Goal: Task Accomplishment & Management: Manage account settings

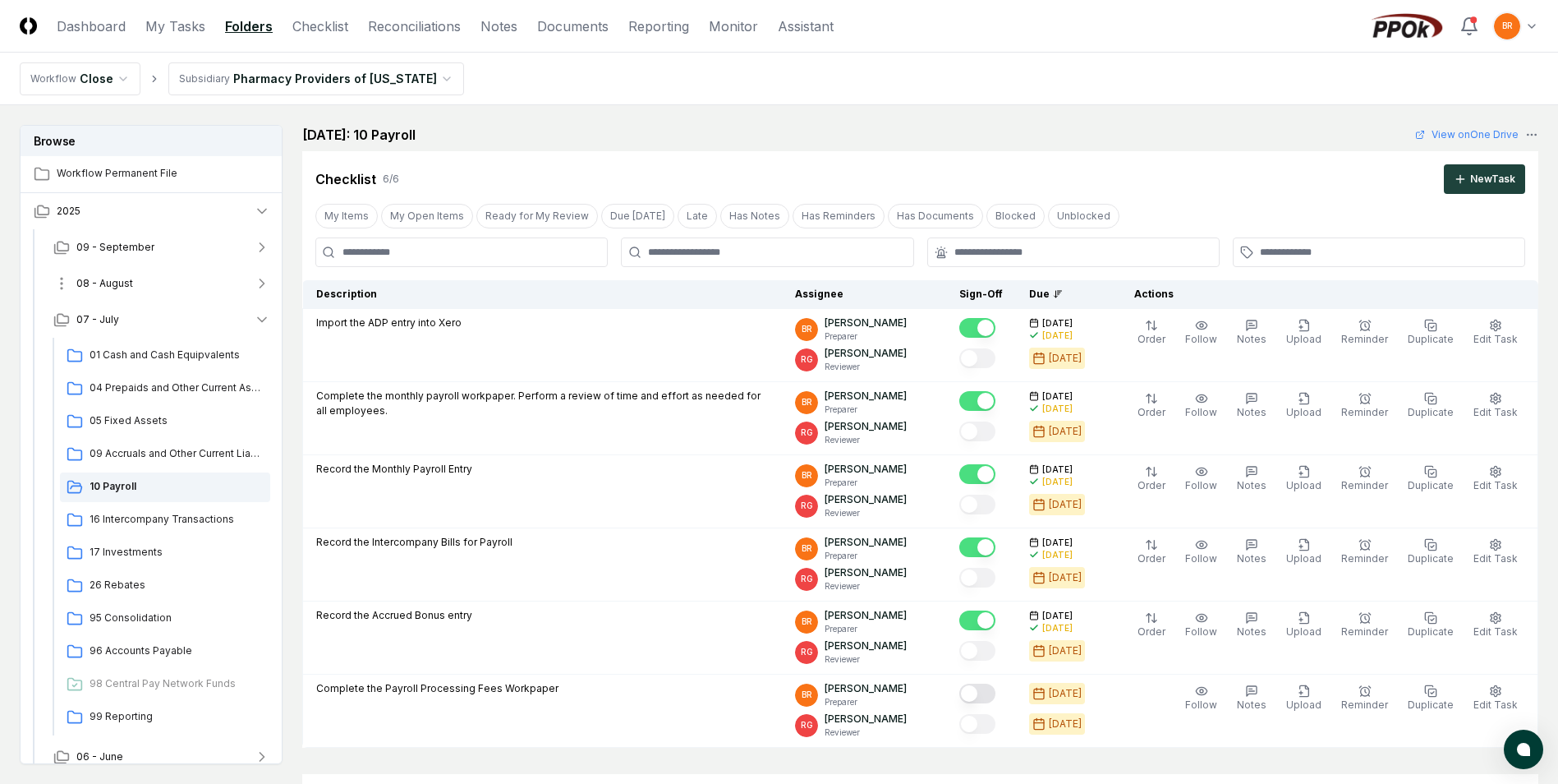
click at [262, 283] on icon "button" at bounding box center [262, 283] width 16 height 16
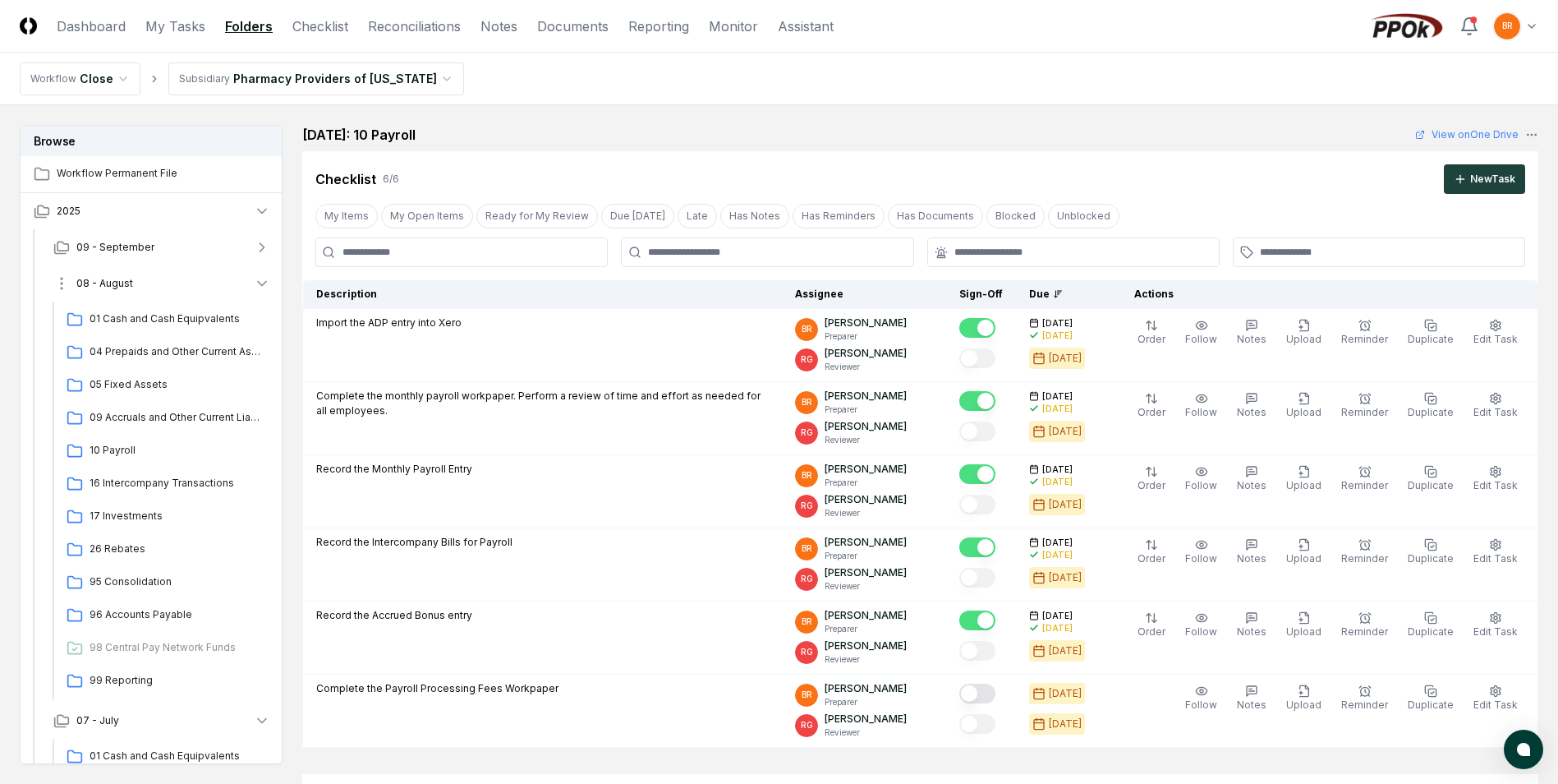
click at [260, 285] on icon "button" at bounding box center [262, 283] width 16 height 16
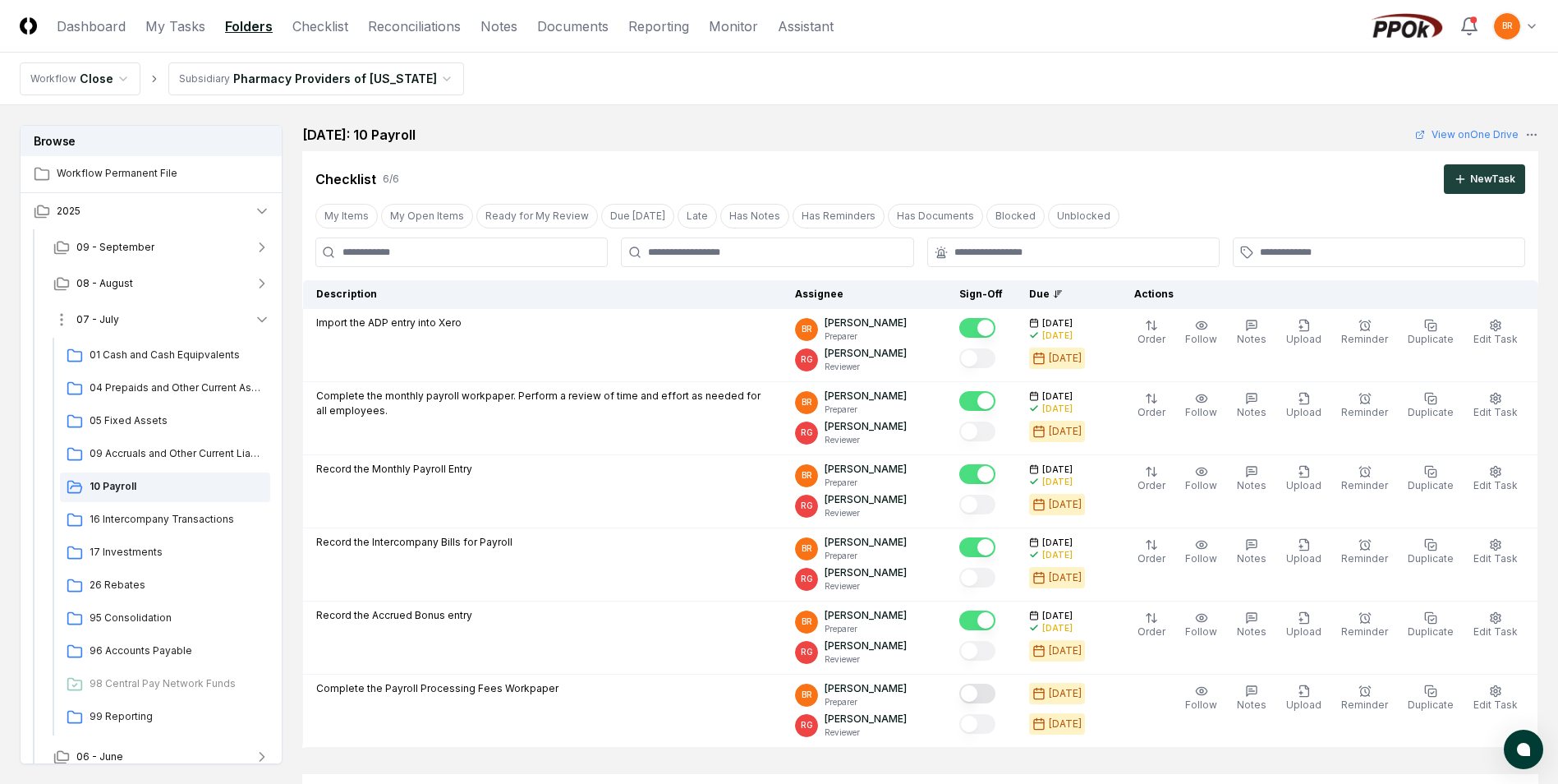
click at [259, 321] on icon "button" at bounding box center [262, 319] width 16 height 16
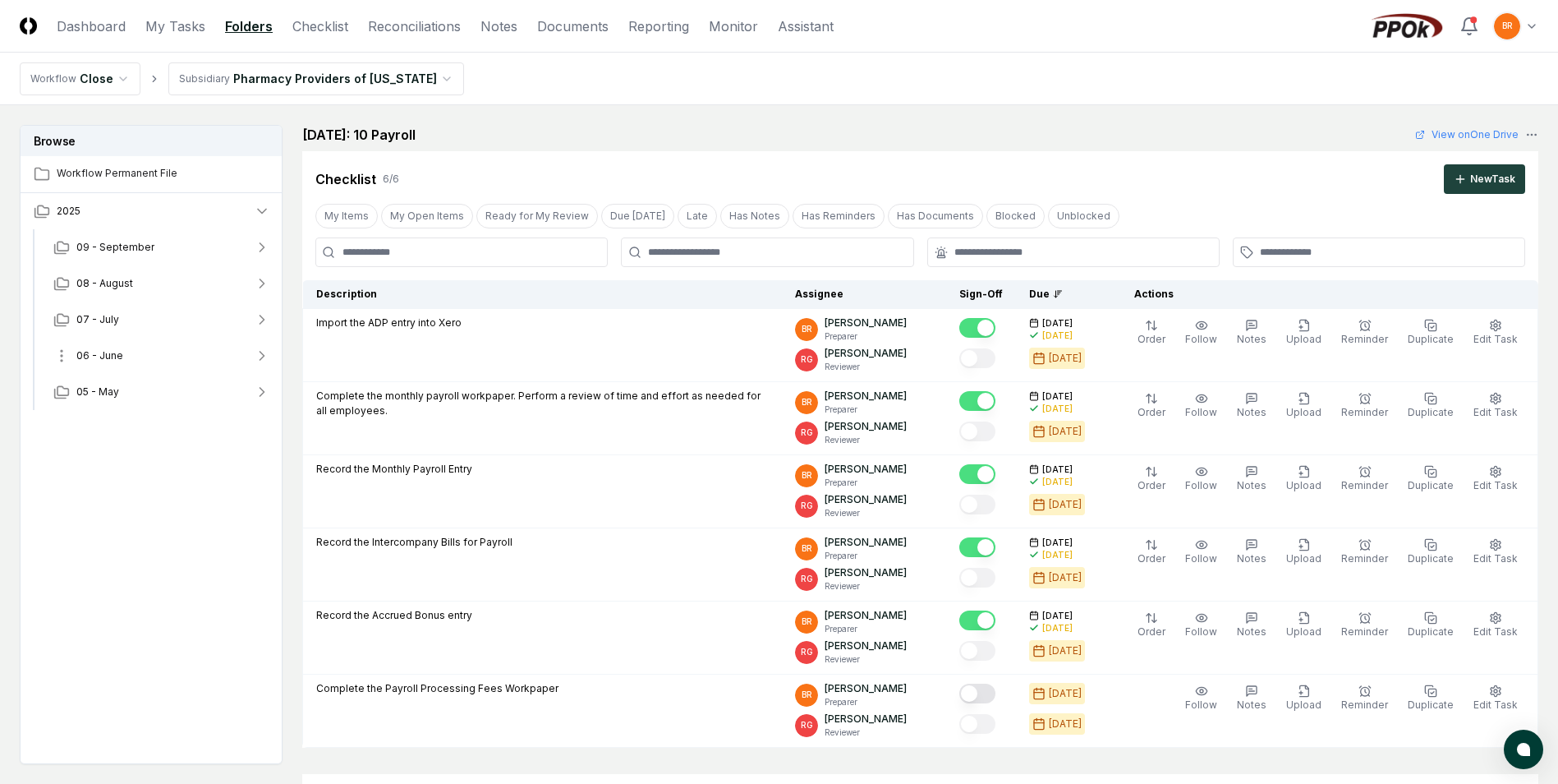
click at [262, 360] on icon "button" at bounding box center [262, 355] width 16 height 16
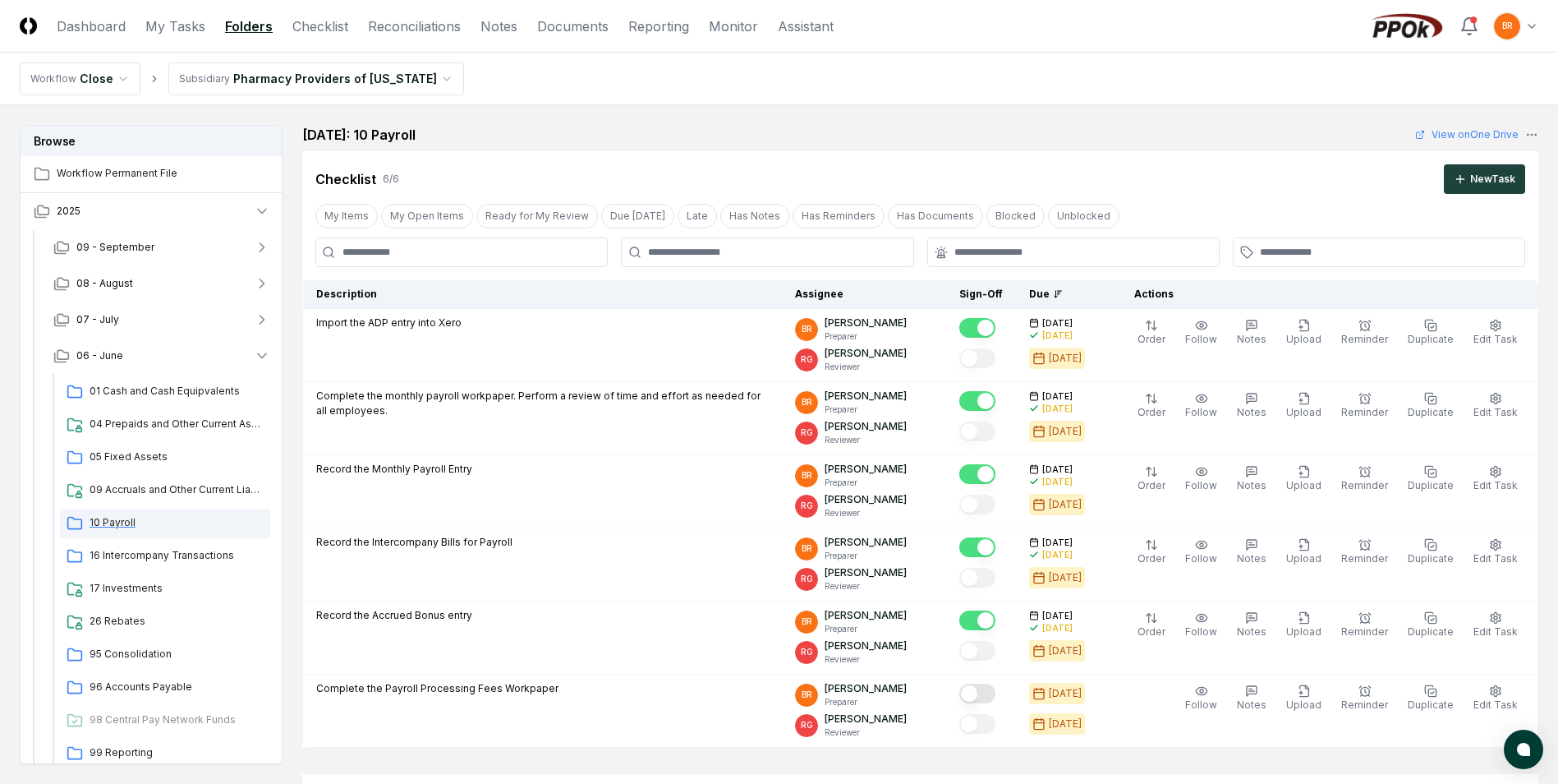
click at [117, 523] on span "10 Payroll" at bounding box center [176, 522] width 174 height 14
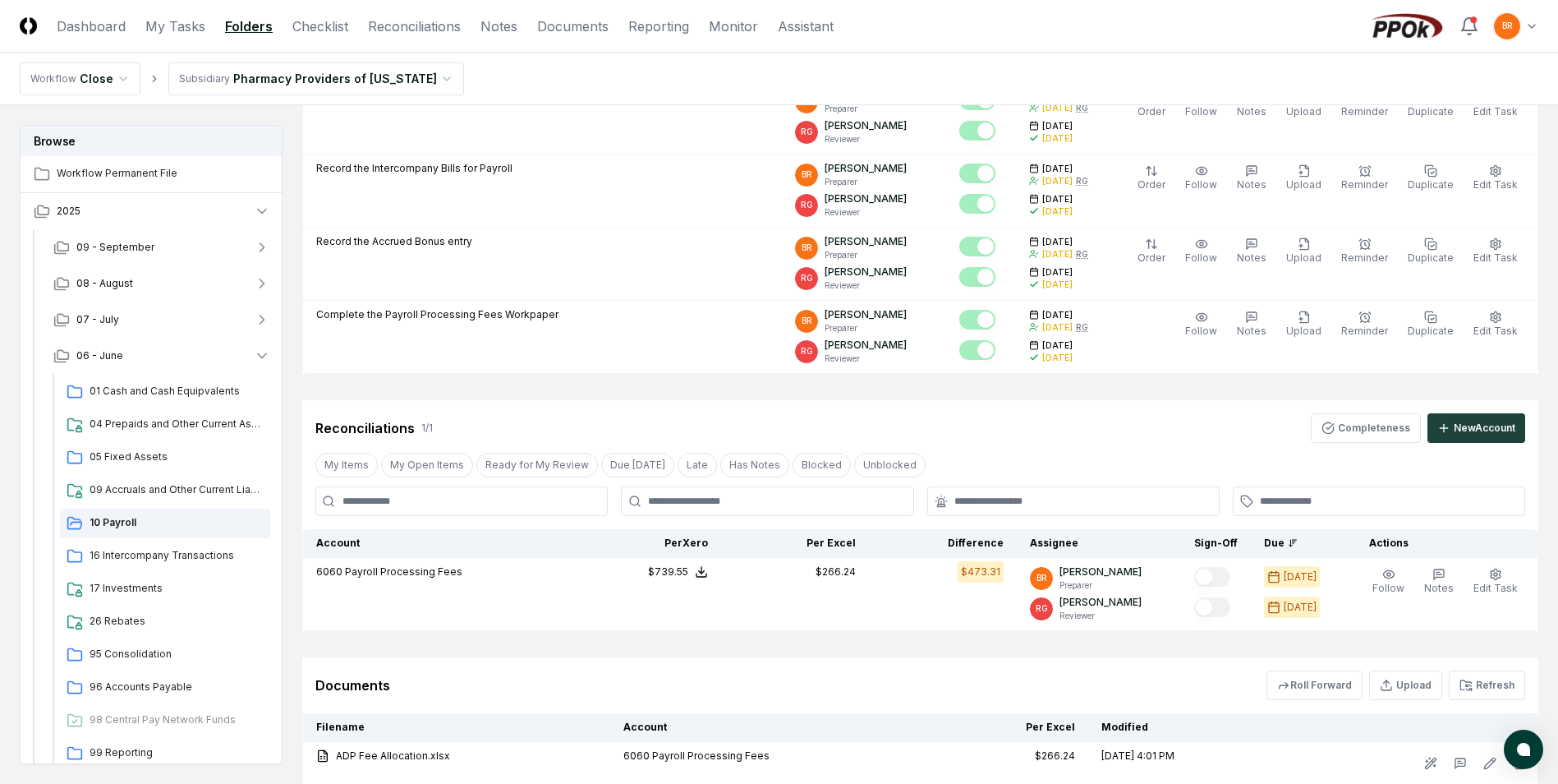
scroll to position [494, 0]
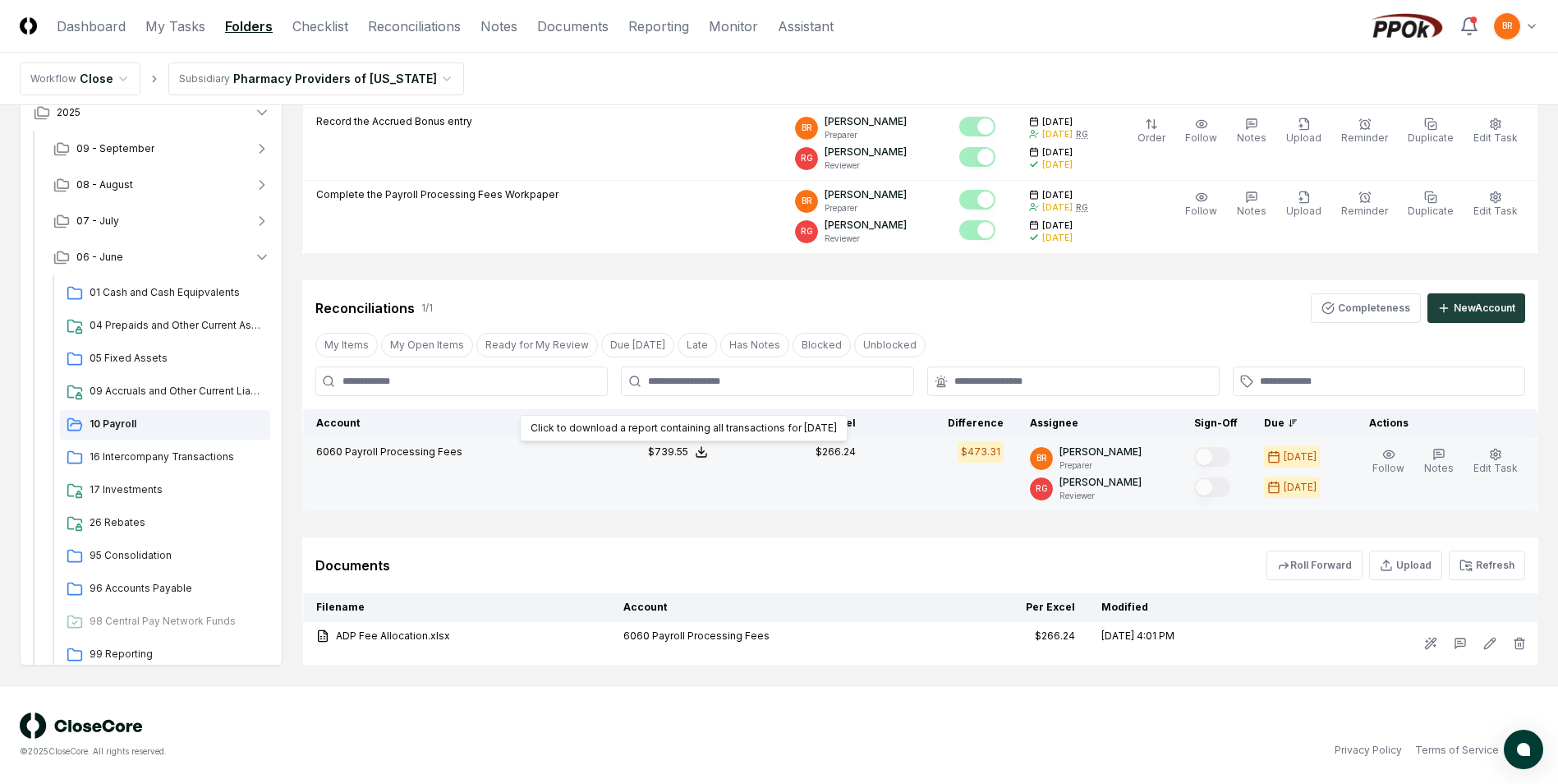
click at [688, 451] on div "$739.55" at bounding box center [668, 451] width 40 height 14
click at [705, 411] on button "Download .xlsx" at bounding box center [700, 412] width 114 height 30
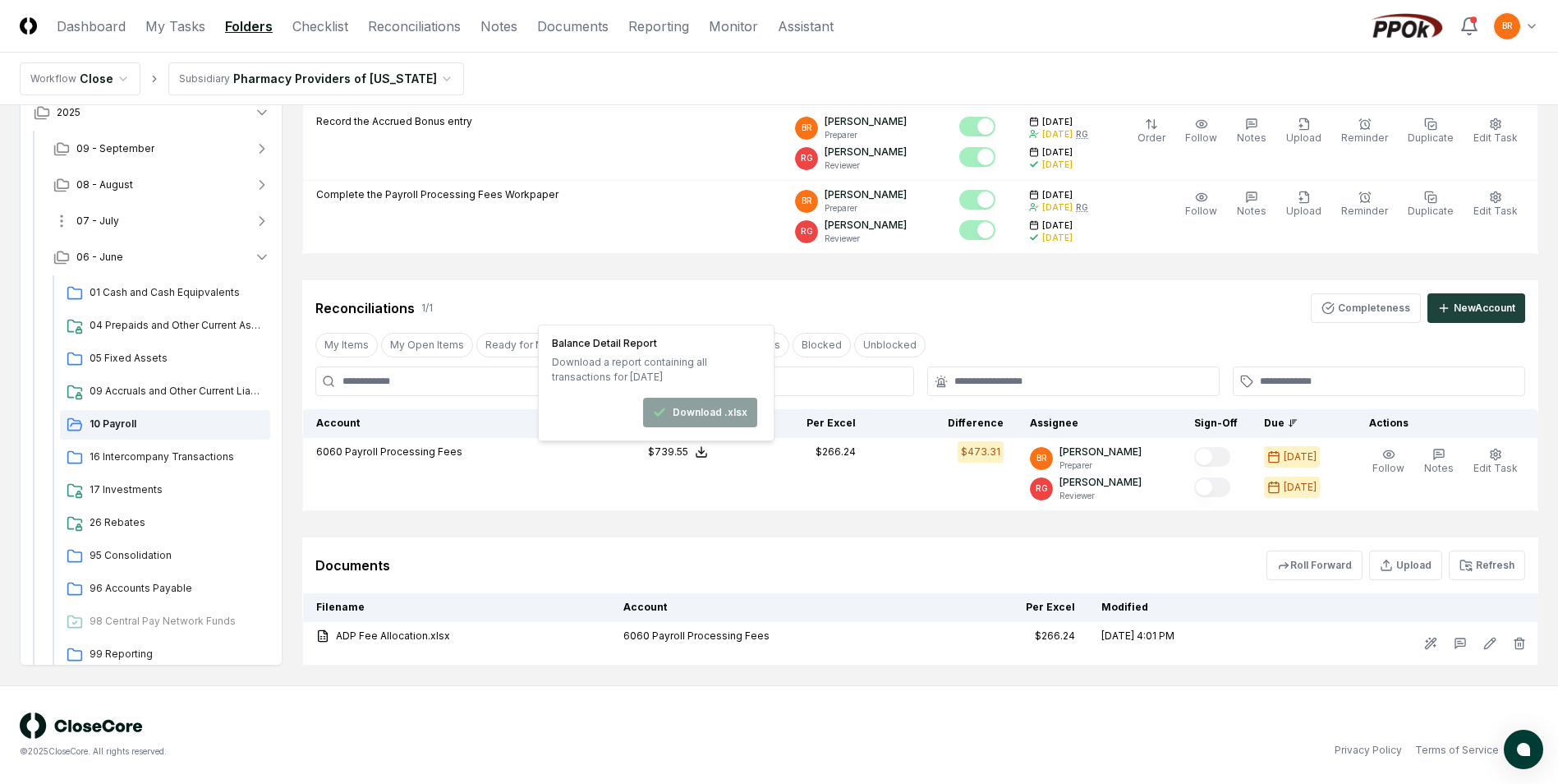
click at [264, 224] on icon "button" at bounding box center [262, 220] width 16 height 16
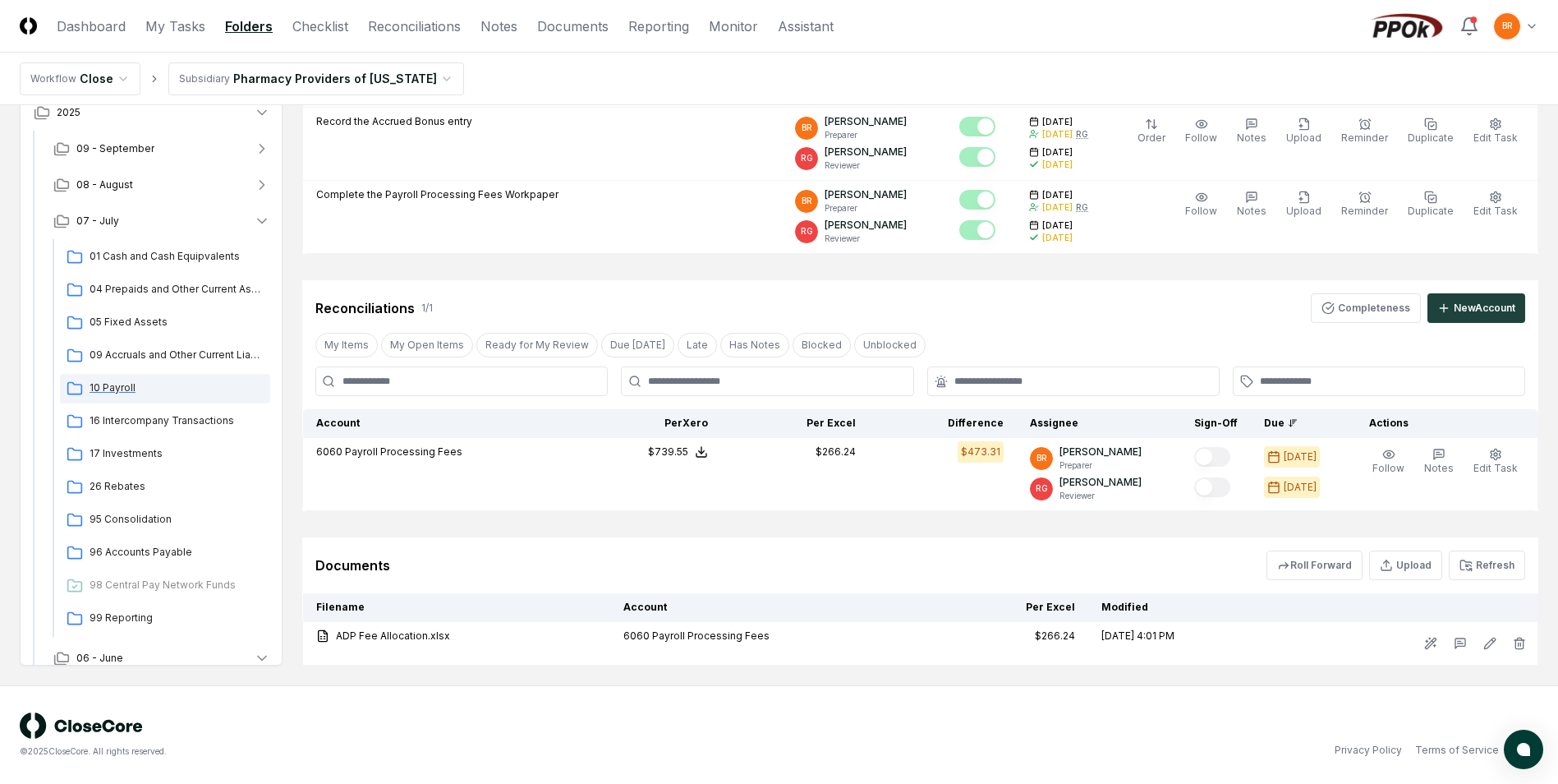
click at [137, 390] on span "10 Payroll" at bounding box center [176, 387] width 174 height 14
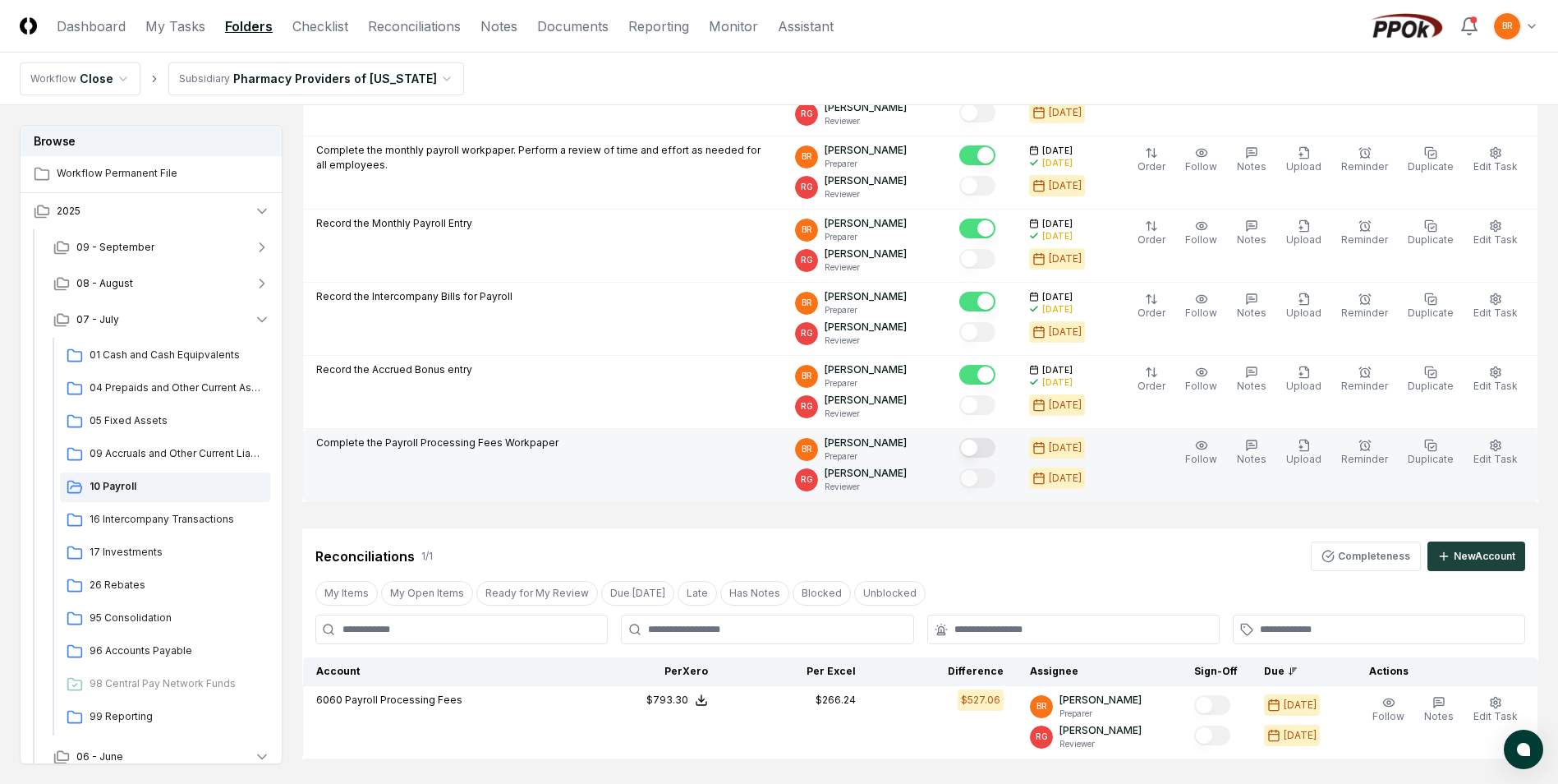
scroll to position [247, 0]
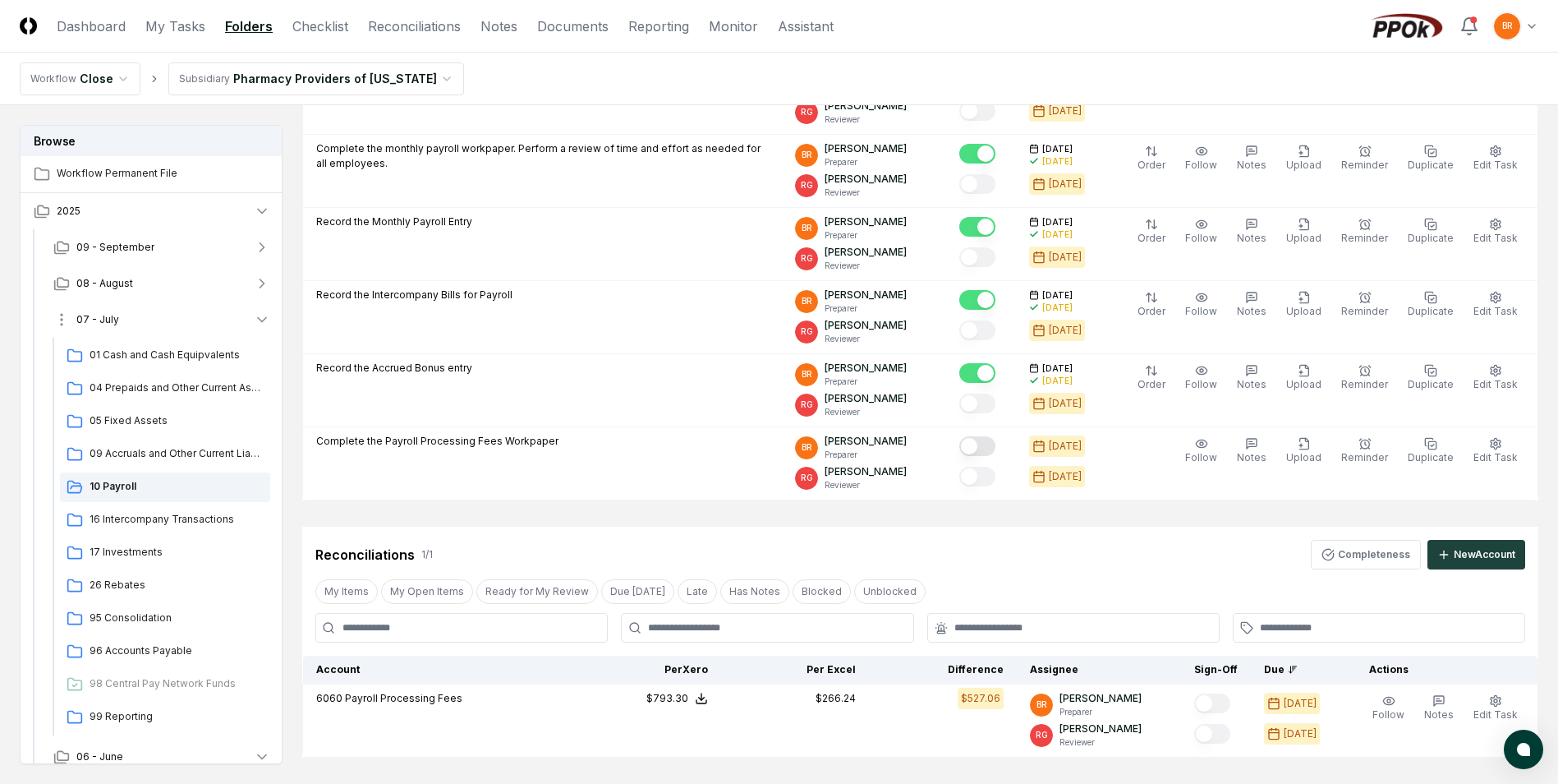
click at [265, 320] on icon "button" at bounding box center [262, 319] width 16 height 16
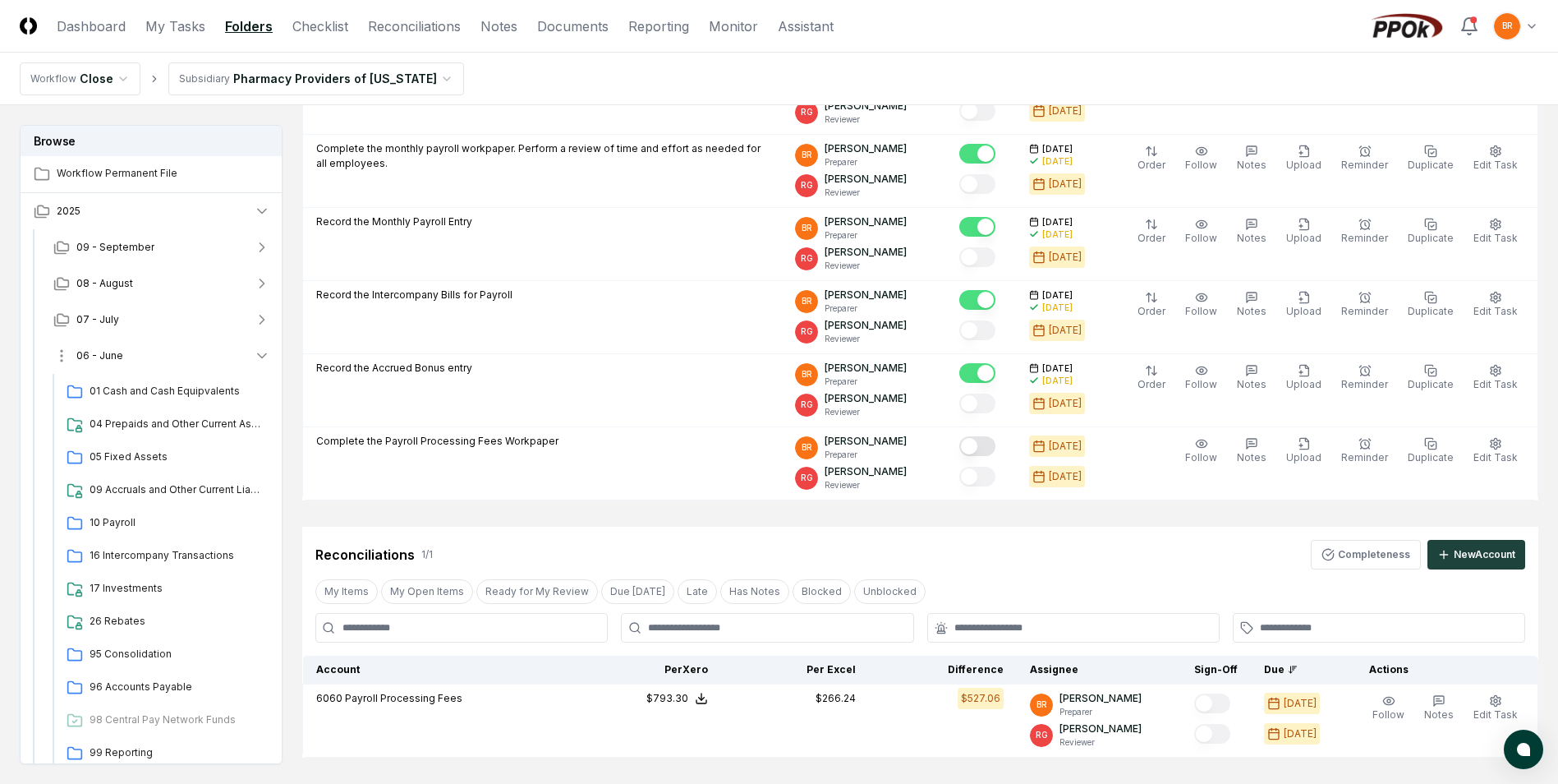
click at [262, 356] on icon "button" at bounding box center [262, 355] width 16 height 16
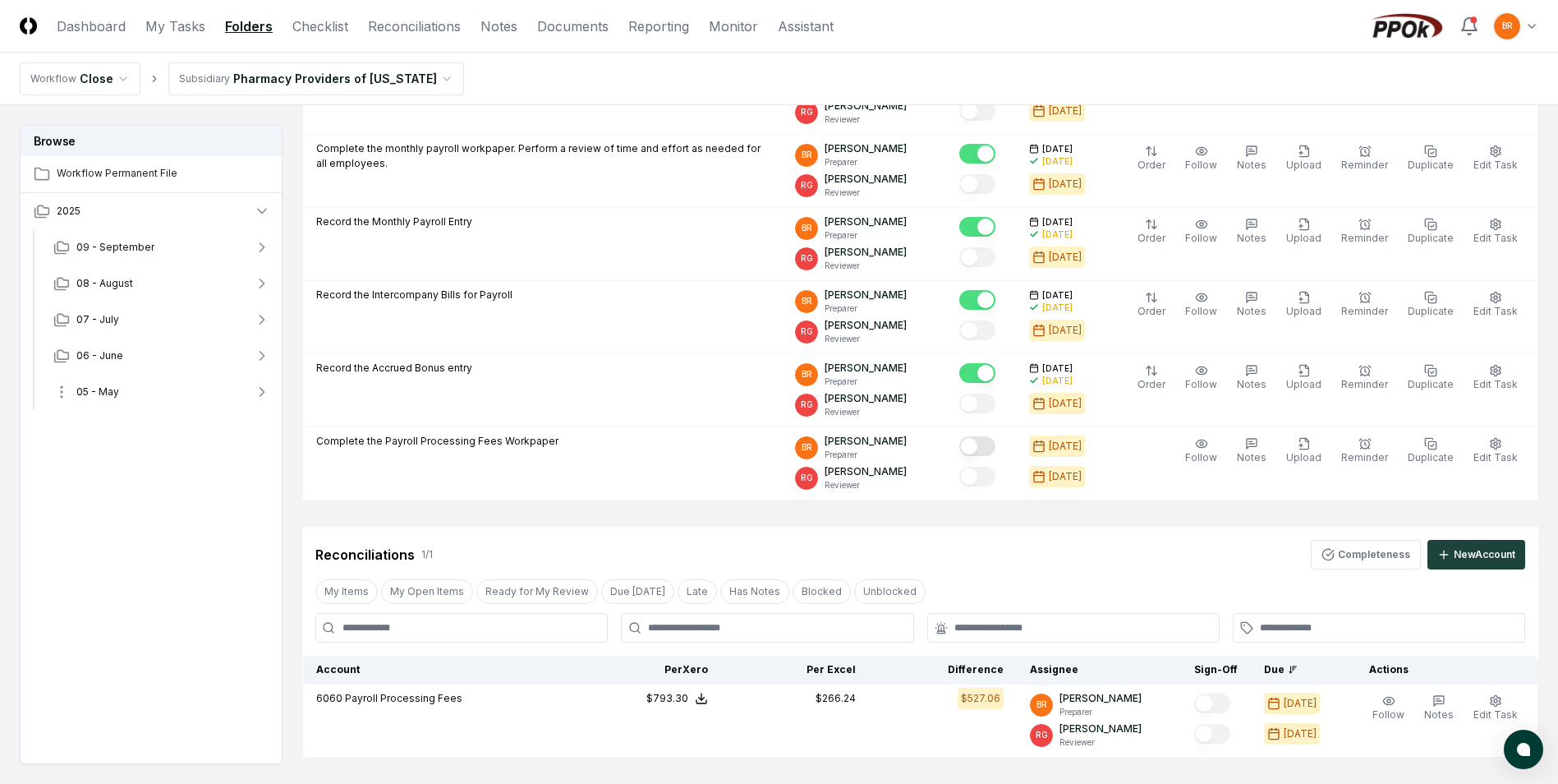
click at [262, 394] on icon "button" at bounding box center [262, 392] width 16 height 16
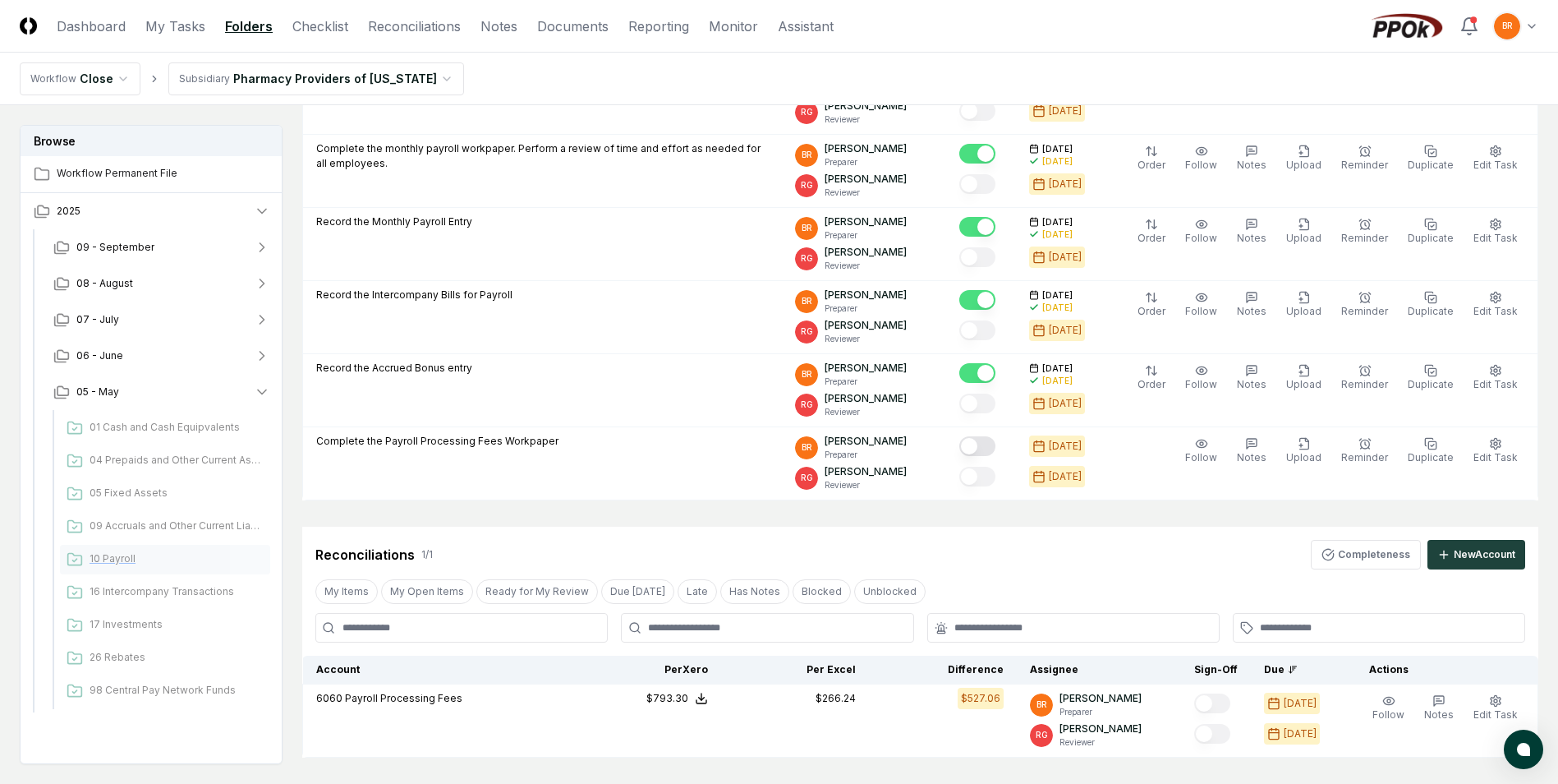
click at [116, 558] on span "10 Payroll" at bounding box center [176, 558] width 174 height 14
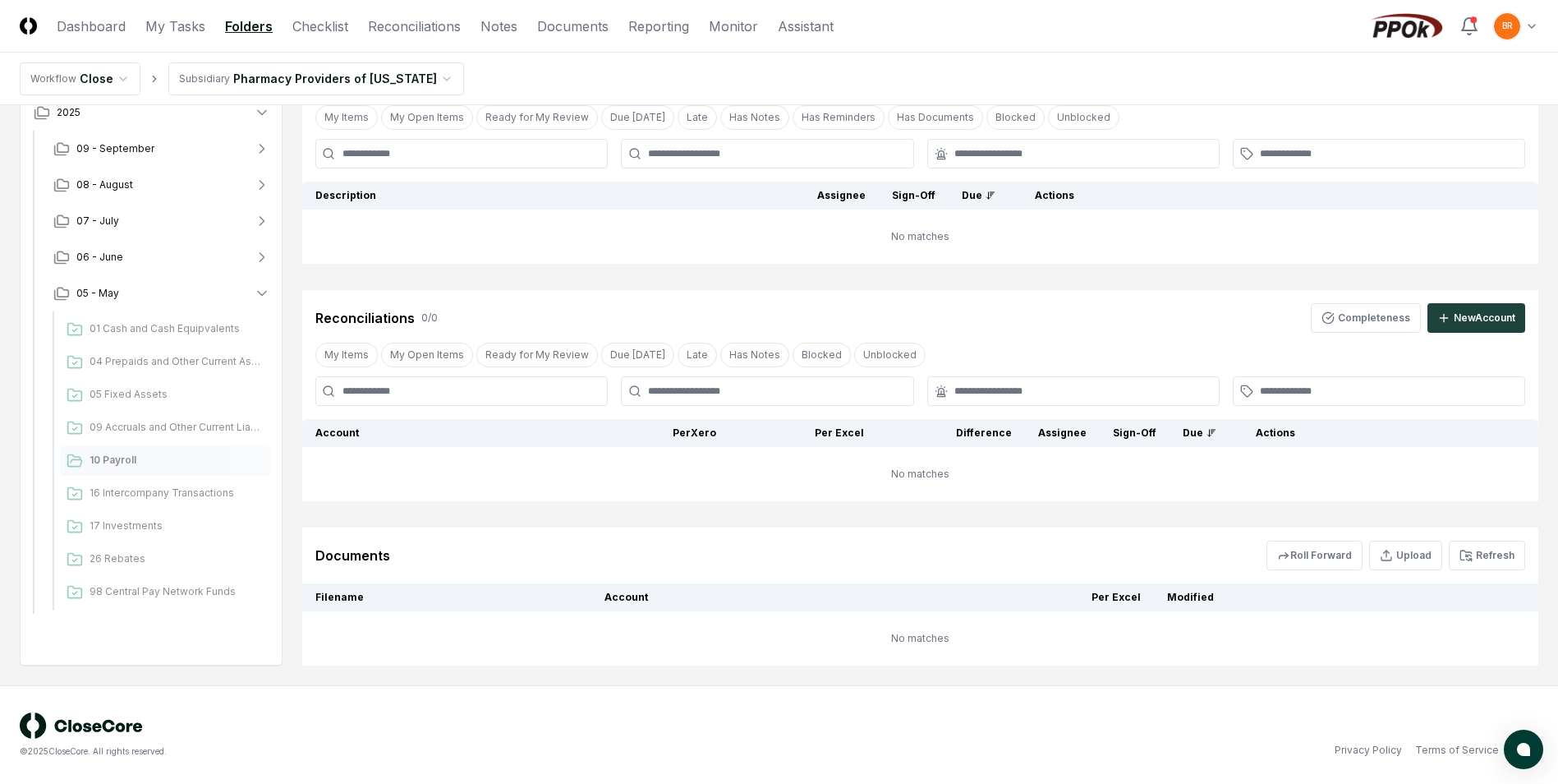
scroll to position [100, 0]
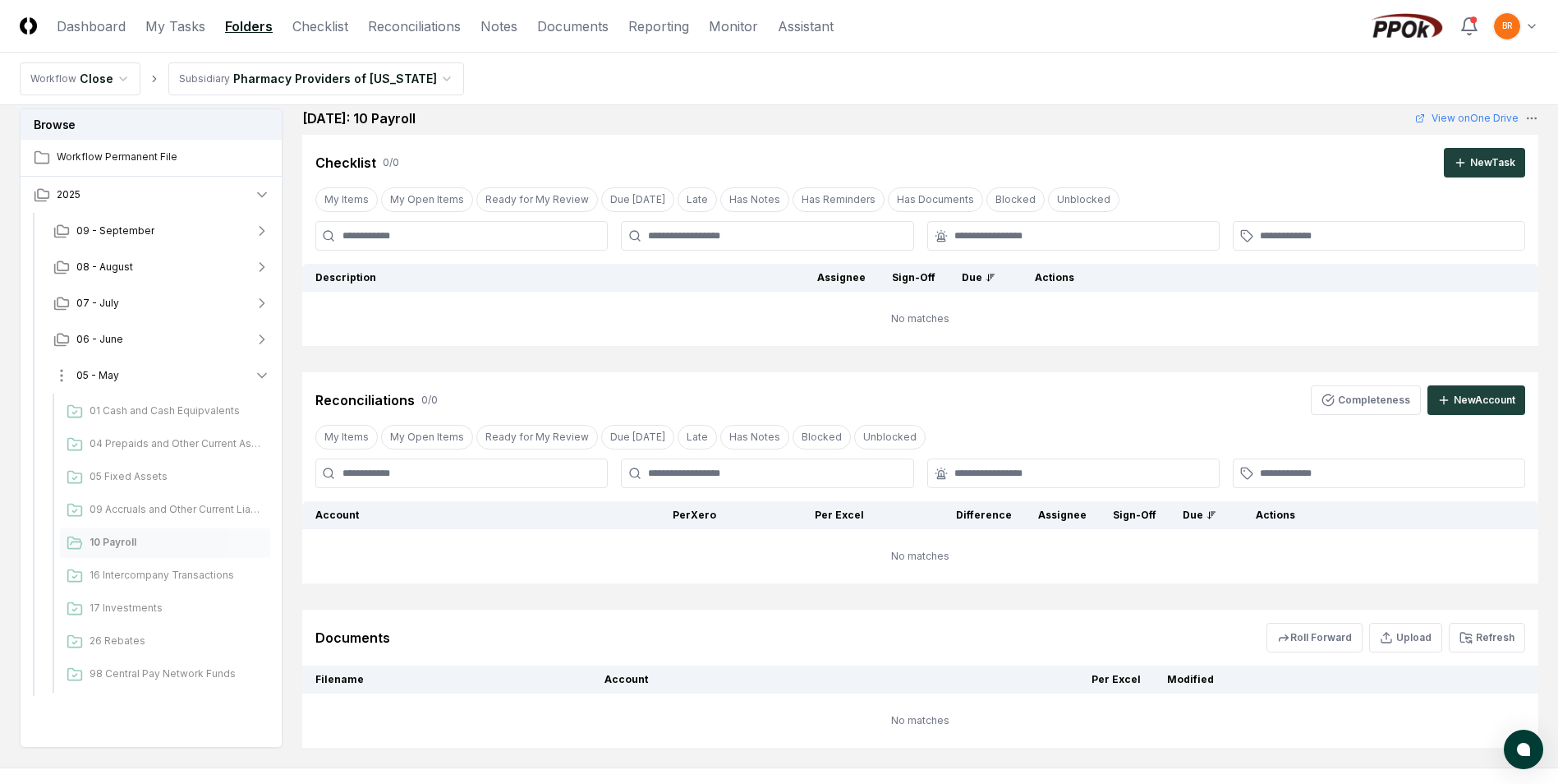
click at [258, 376] on icon "button" at bounding box center [262, 375] width 16 height 16
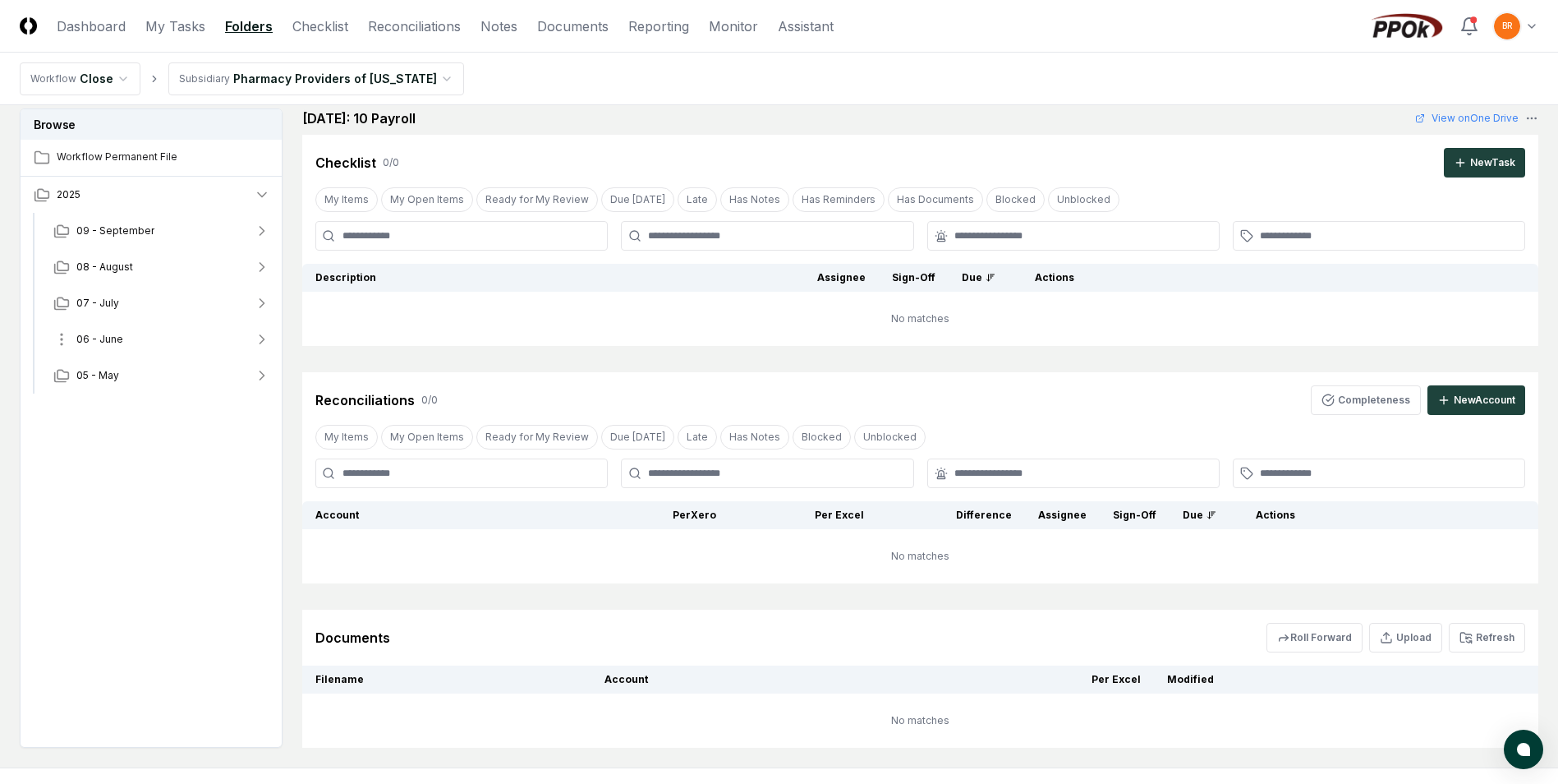
click at [262, 341] on icon "button" at bounding box center [262, 340] width 4 height 8
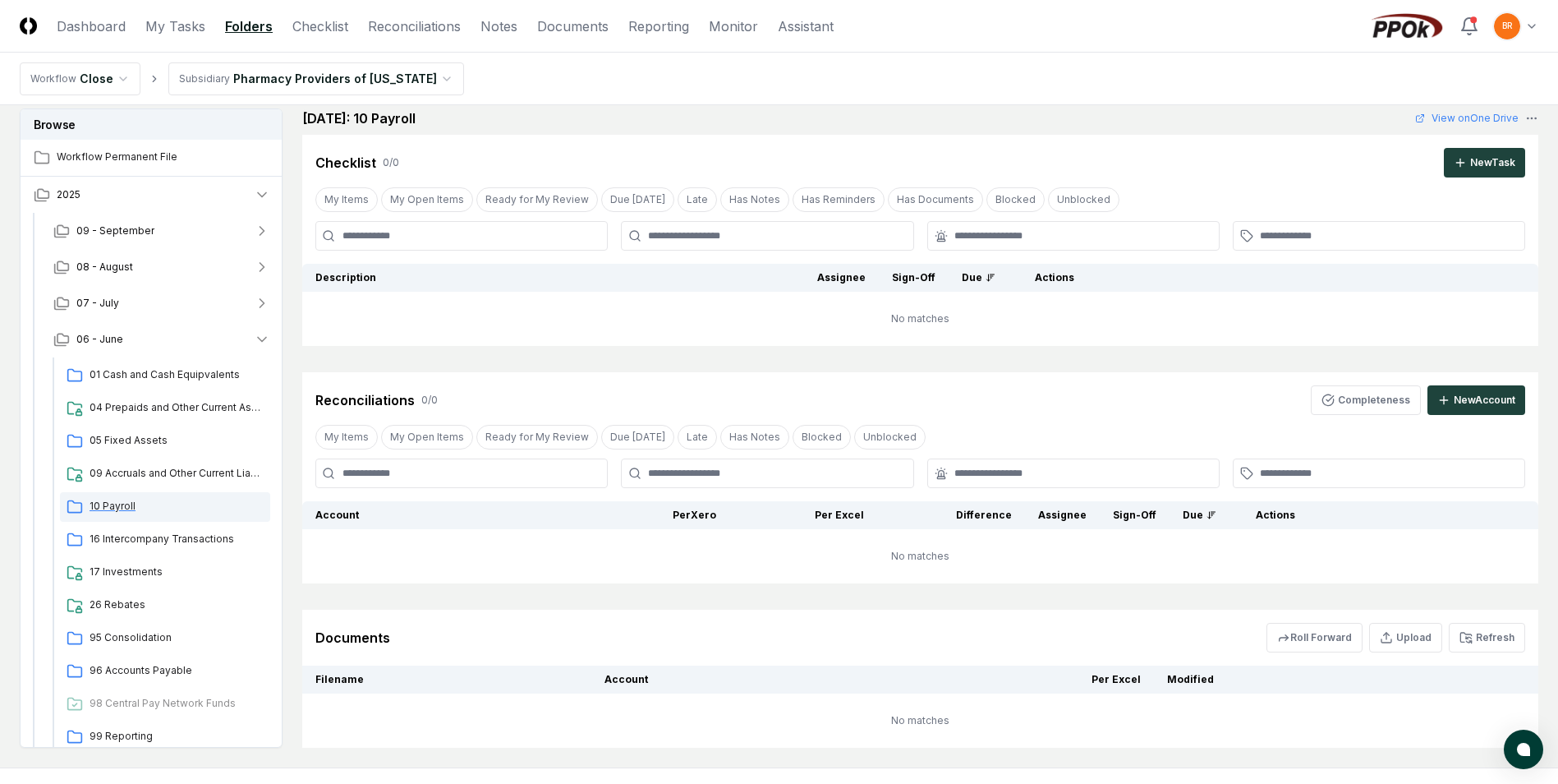
click at [106, 507] on span "10 Payroll" at bounding box center [176, 505] width 174 height 14
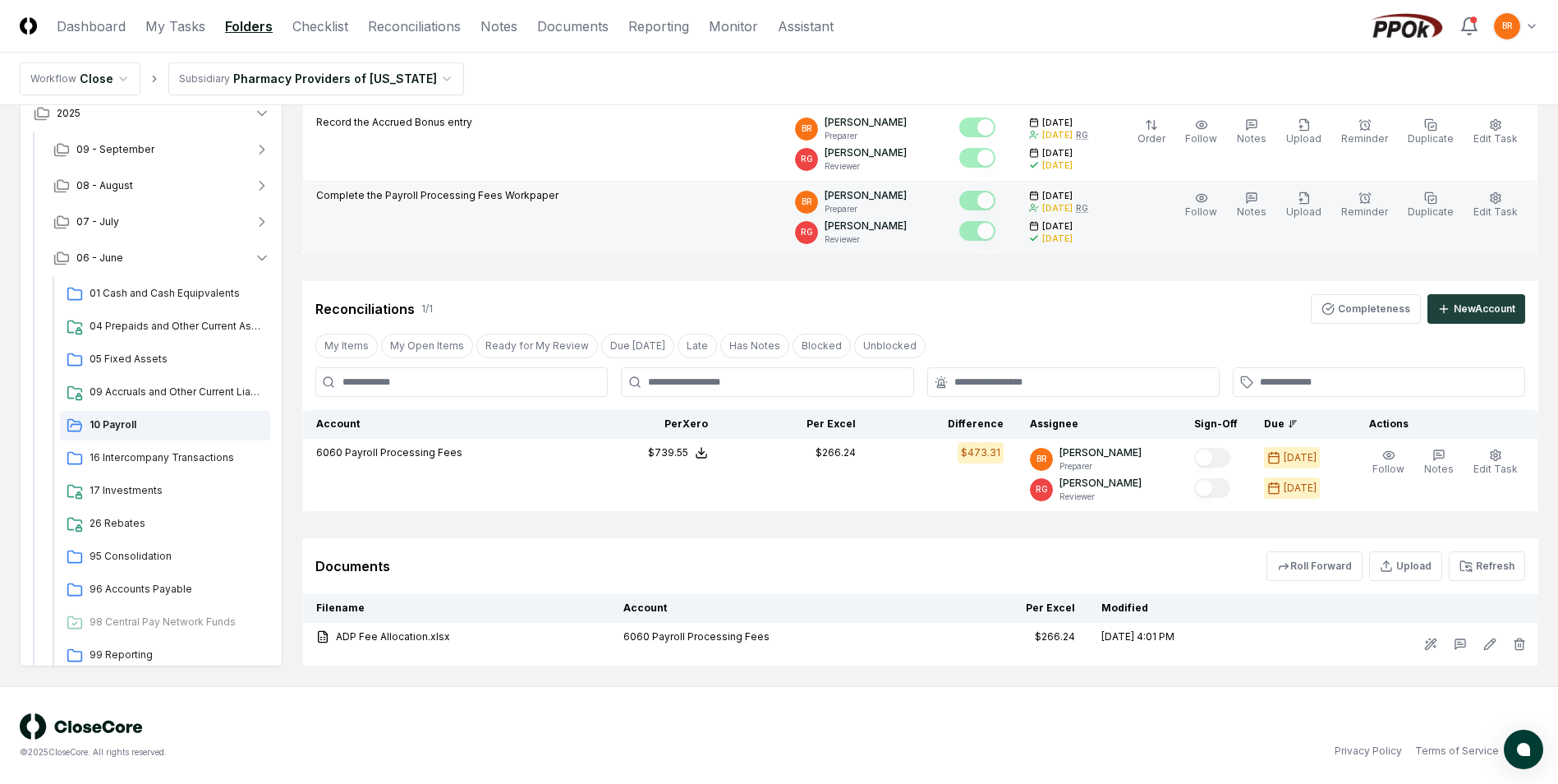
scroll to position [494, 0]
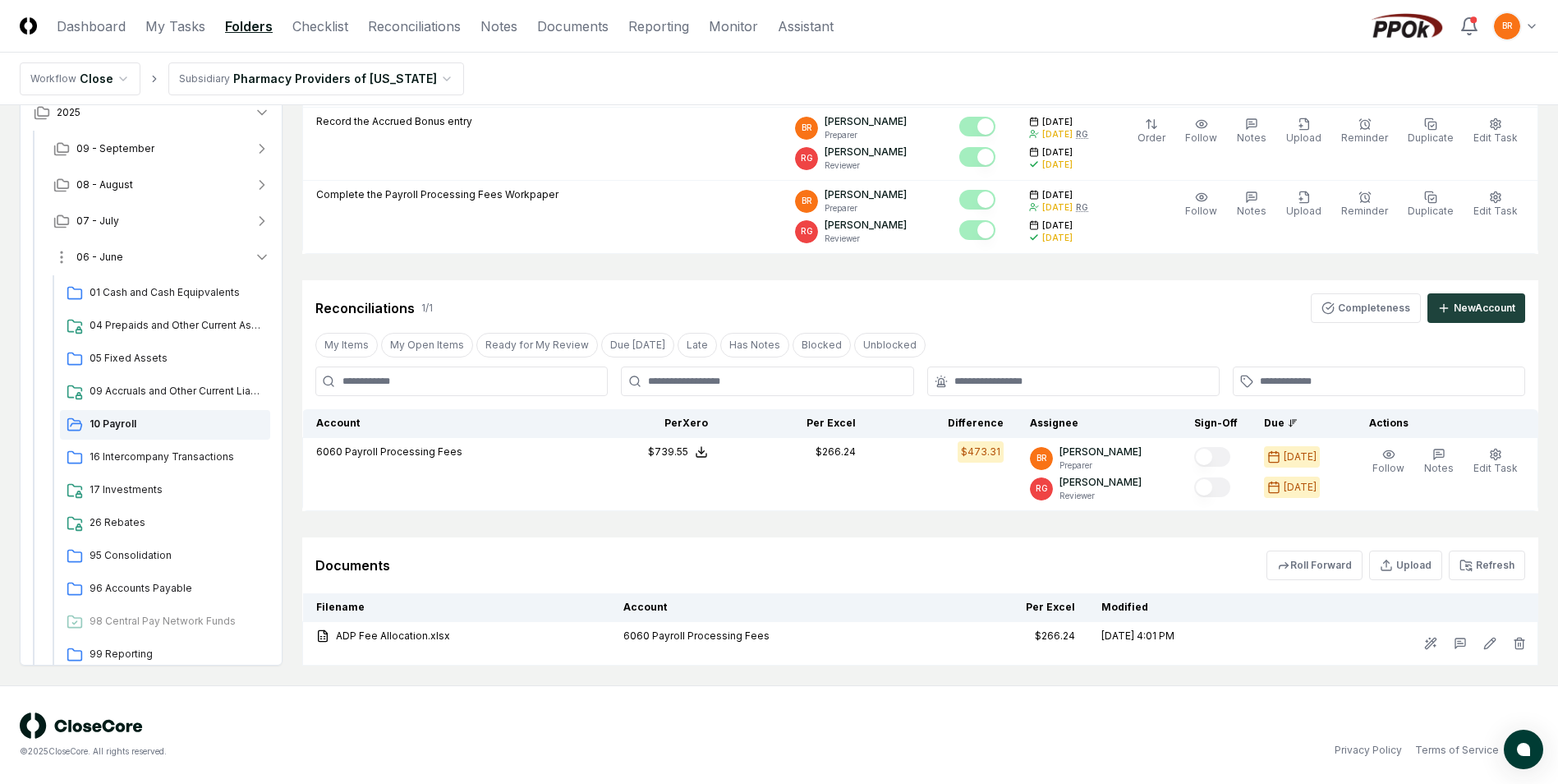
click at [261, 258] on icon "button" at bounding box center [262, 257] width 8 height 4
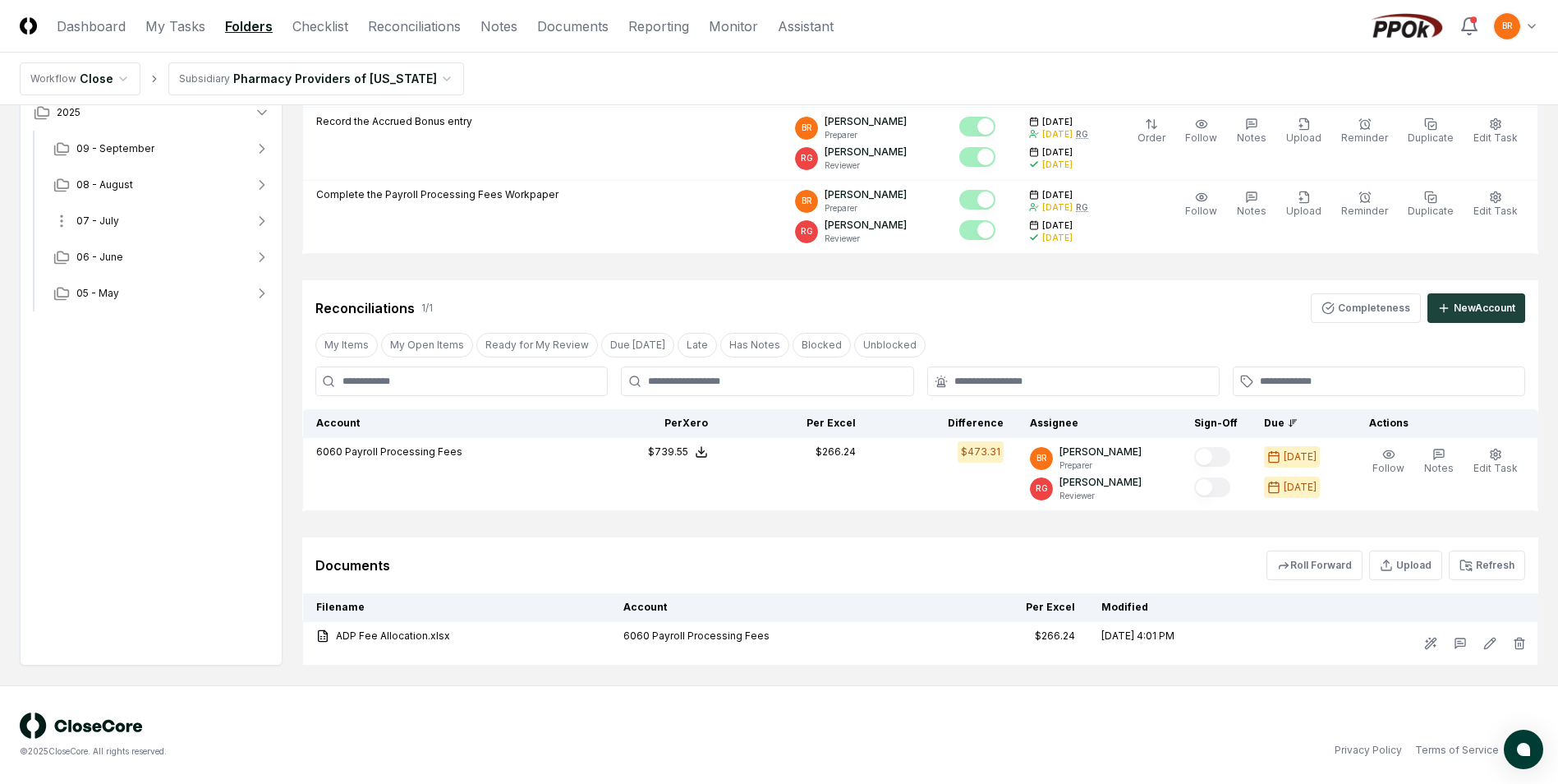
click at [262, 216] on icon "button" at bounding box center [262, 220] width 16 height 16
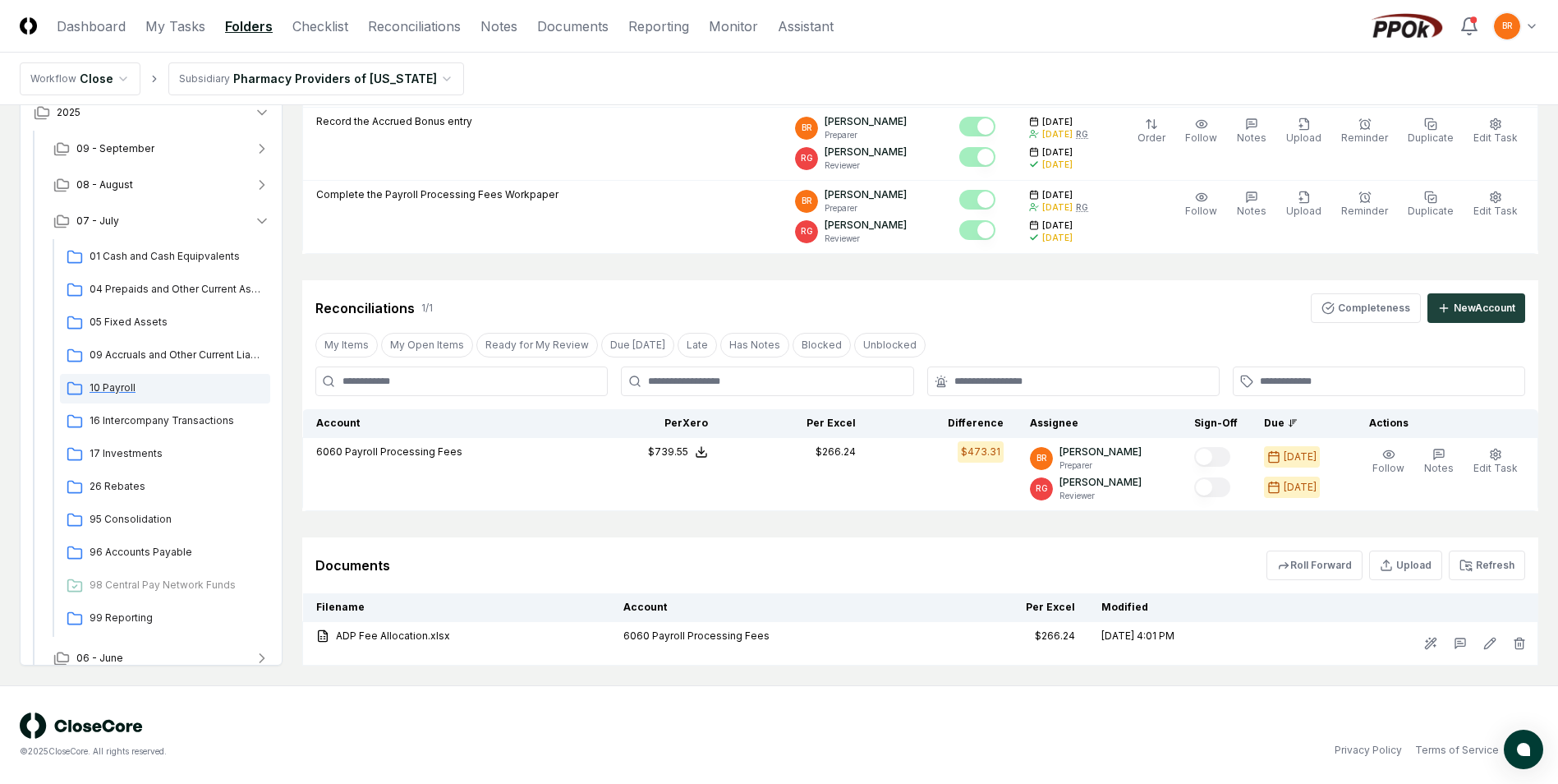
click at [126, 393] on span "10 Payroll" at bounding box center [176, 387] width 174 height 14
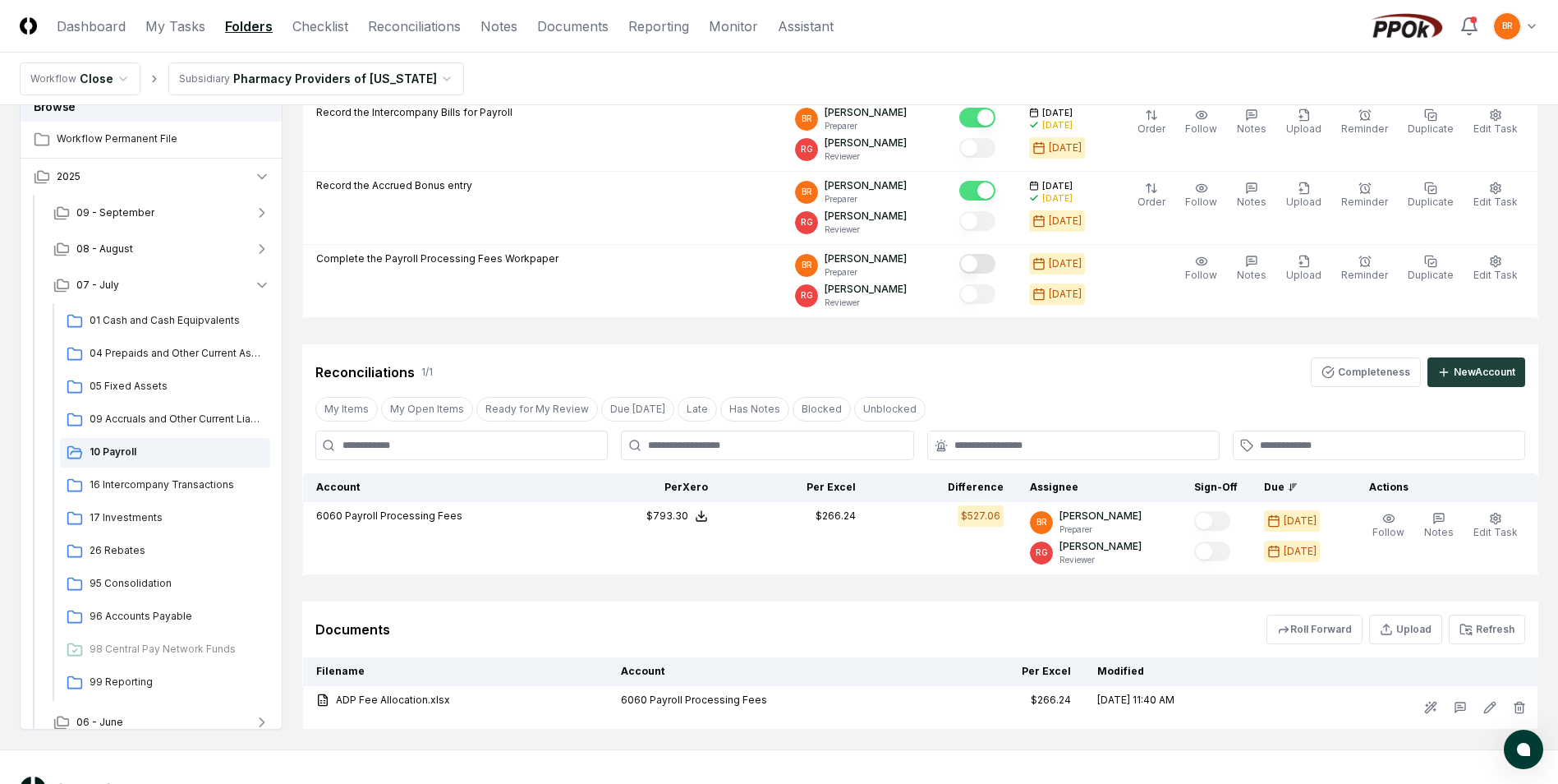
scroll to position [494, 0]
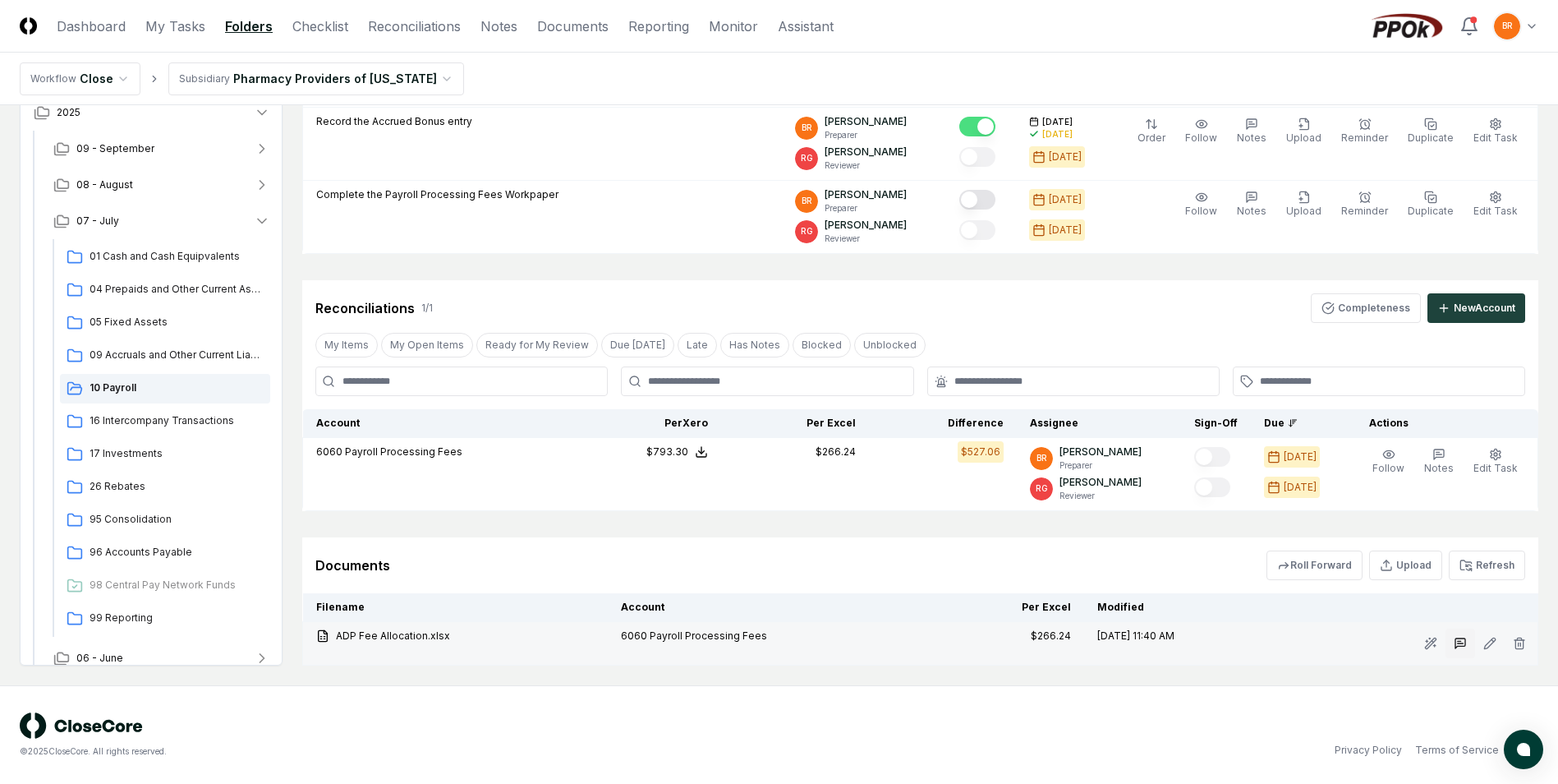
click at [1463, 643] on icon at bounding box center [1460, 643] width 6 height 0
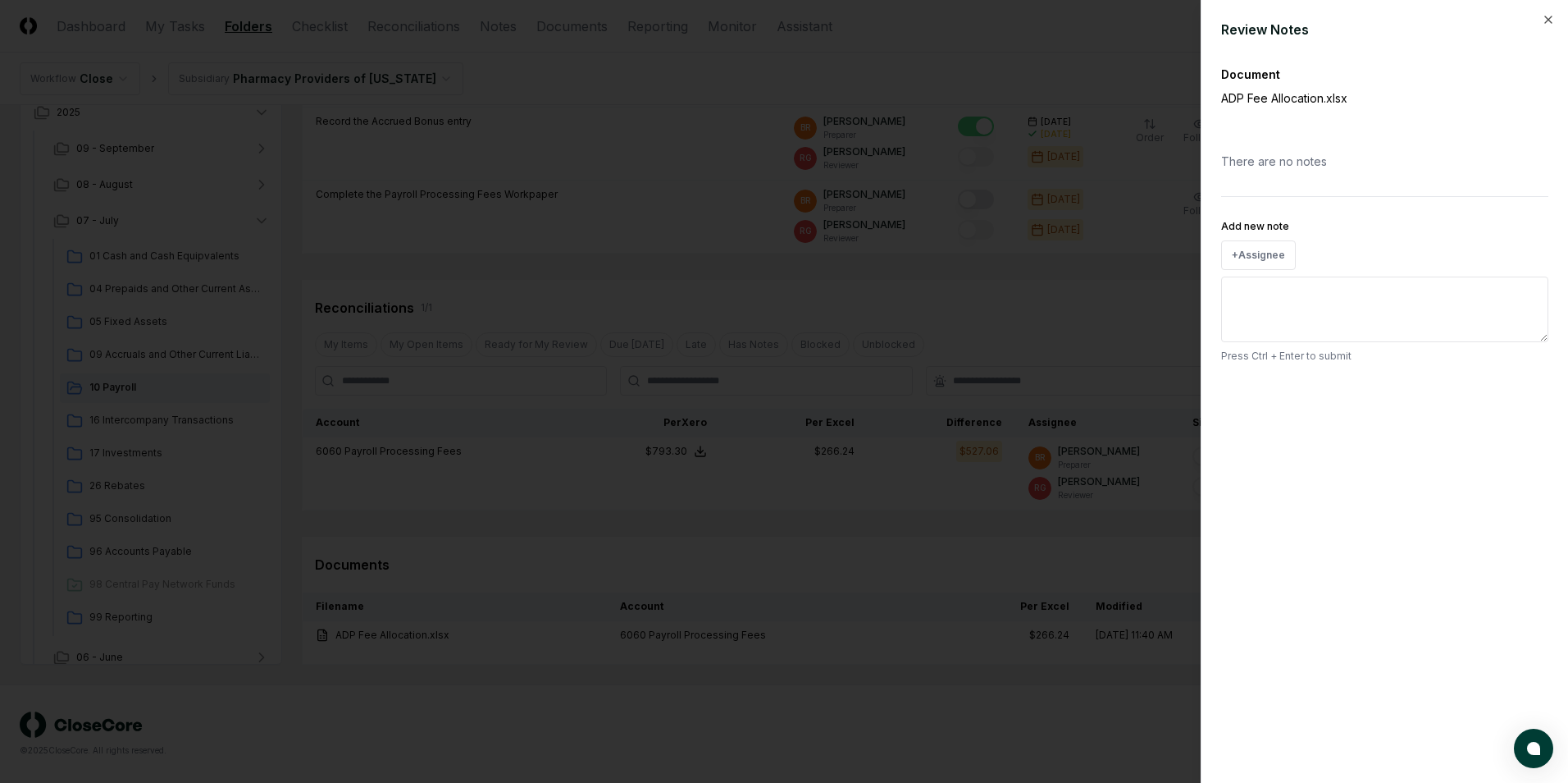
click at [1309, 165] on div "There are no notes" at bounding box center [1385, 160] width 327 height 43
click at [1320, 294] on textarea "Add new note" at bounding box center [1385, 309] width 327 height 65
type textarea "*"
type textarea "**"
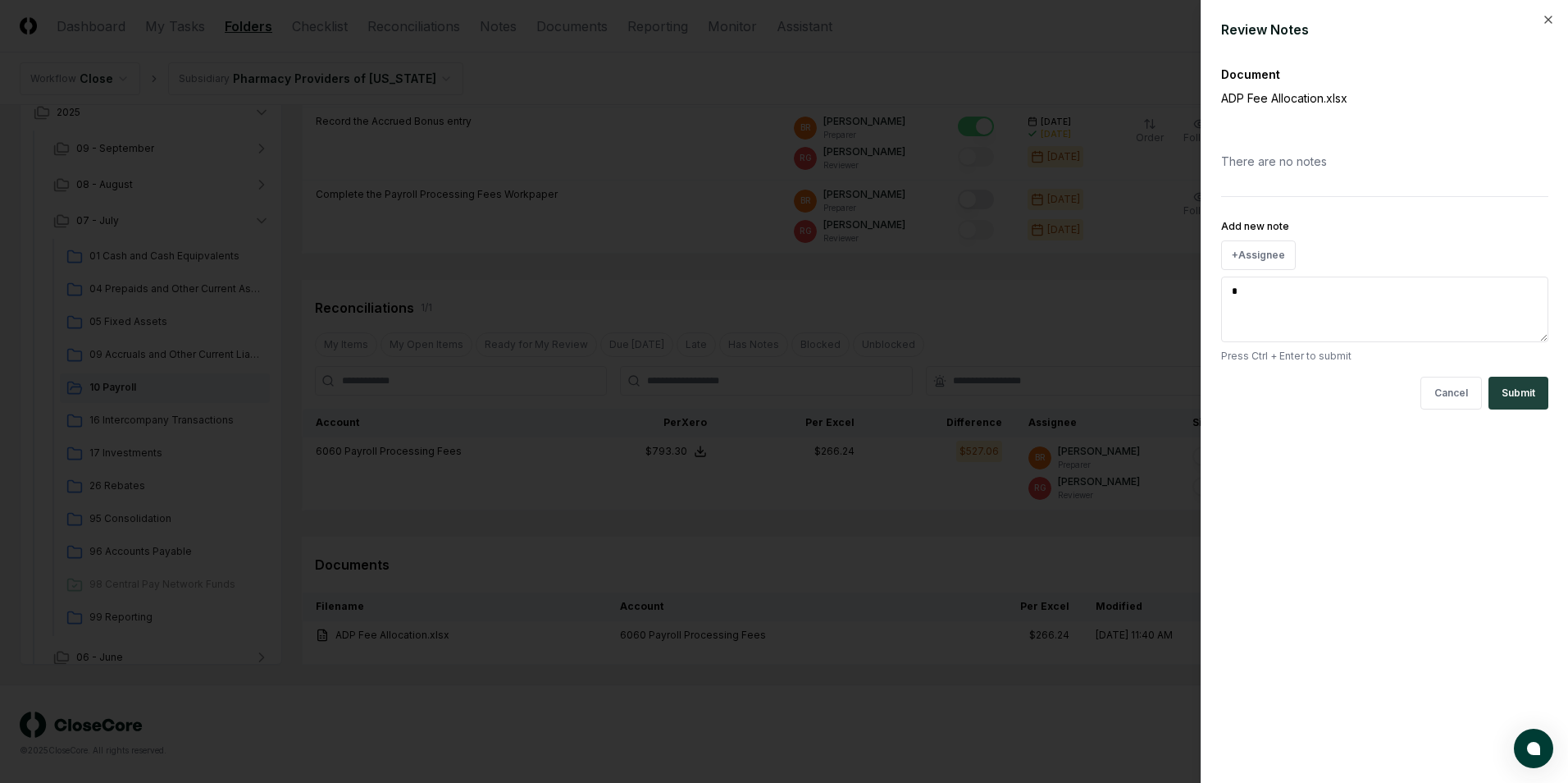
type textarea "*"
type textarea "***"
type textarea "*"
type textarea "****"
type textarea "*"
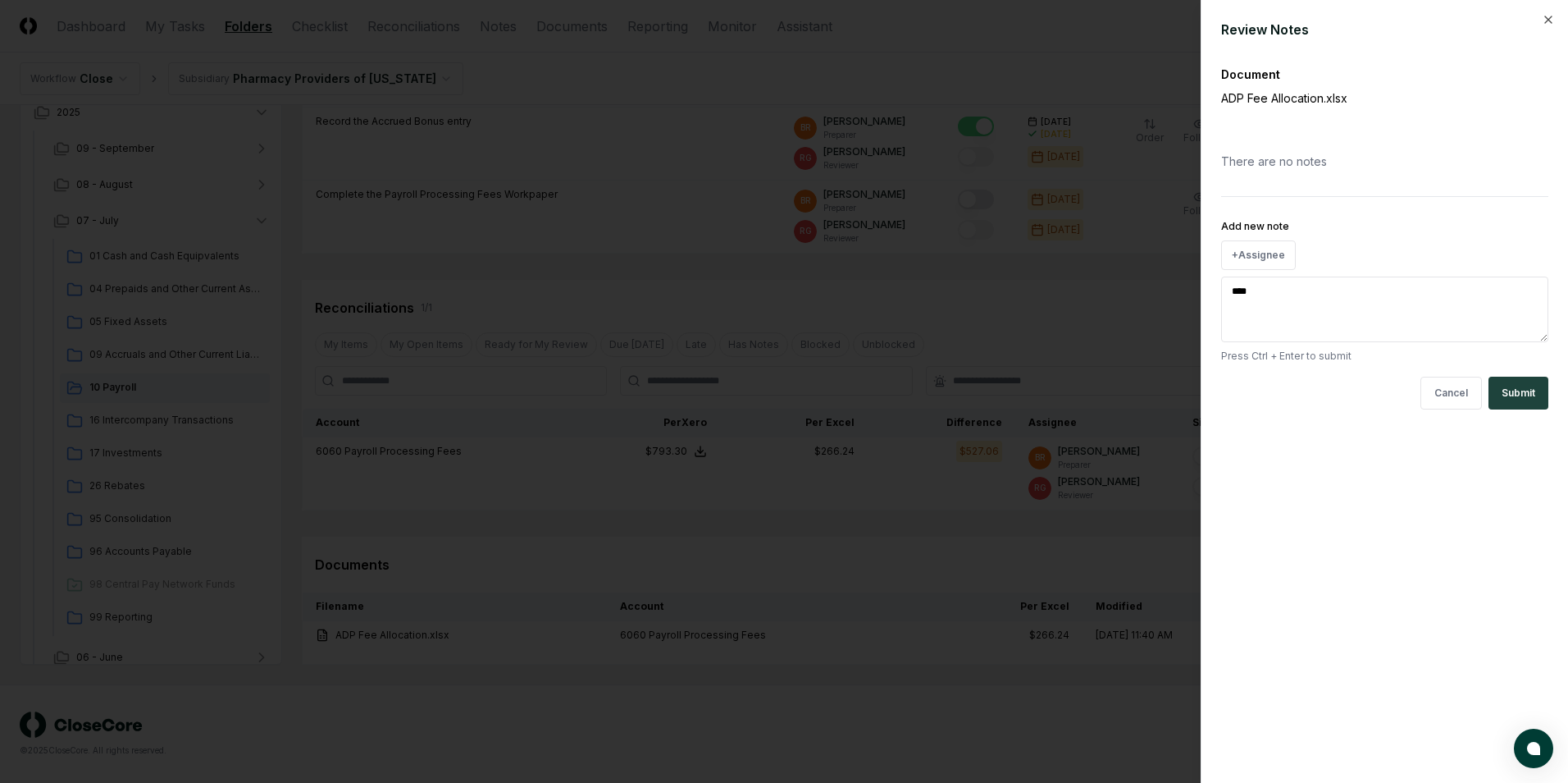
type textarea "*****"
type textarea "*"
type textarea "******"
type textarea "*"
type textarea "*****"
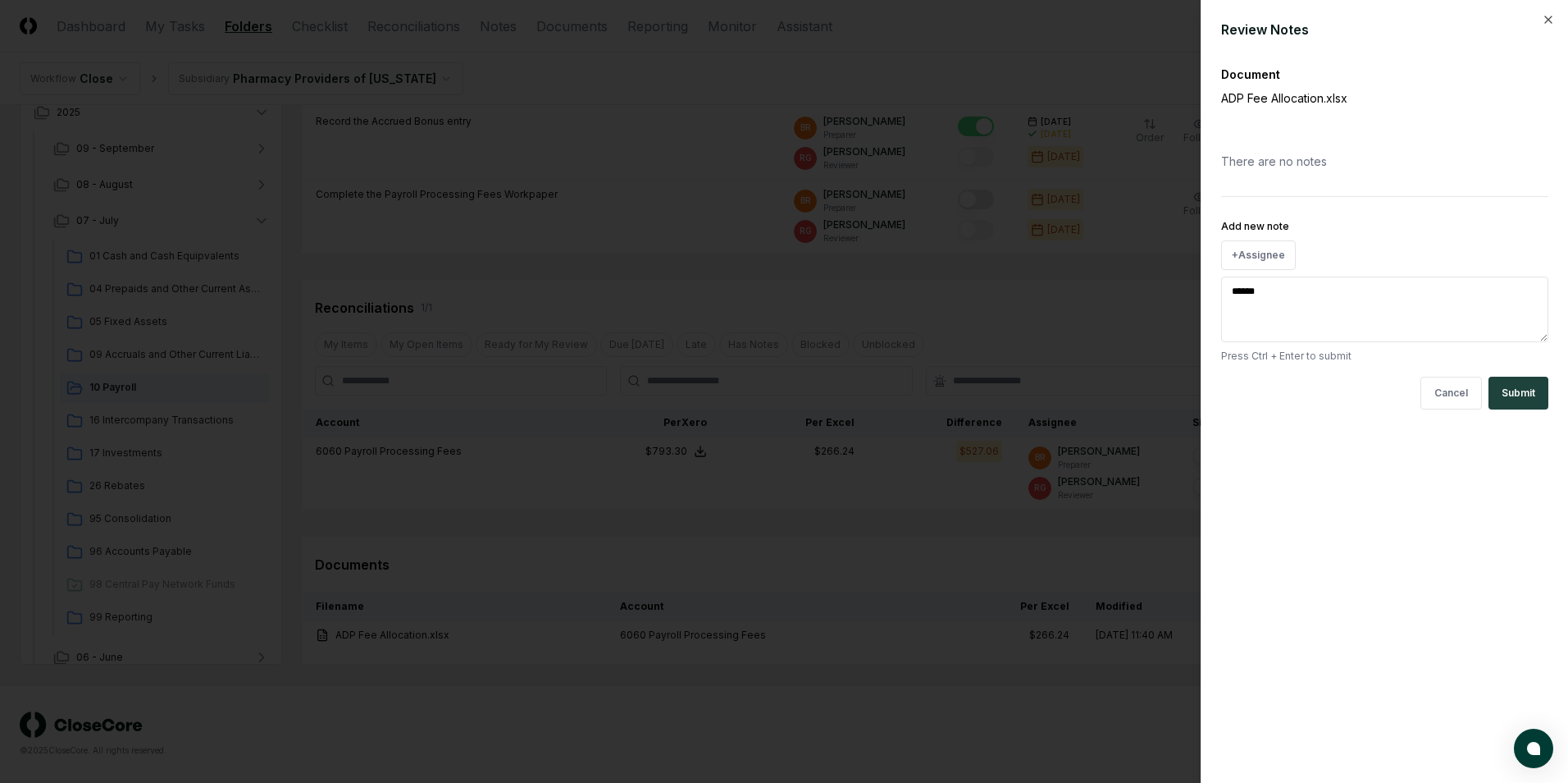
type textarea "*"
type textarea "***"
type textarea "*"
type textarea "**"
type textarea "*"
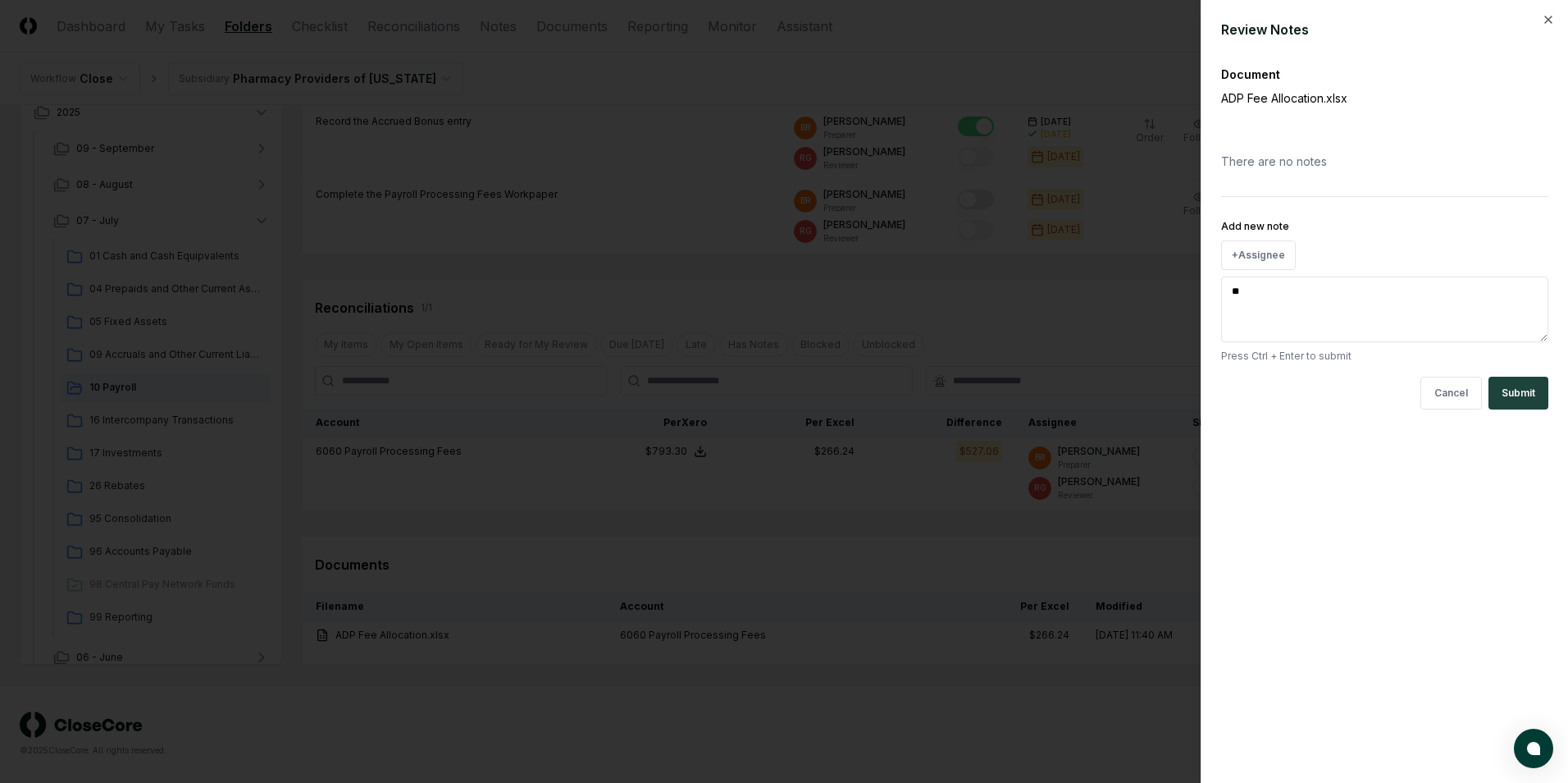
type textarea "*"
click at [1549, 20] on icon "button" at bounding box center [1548, 19] width 13 height 13
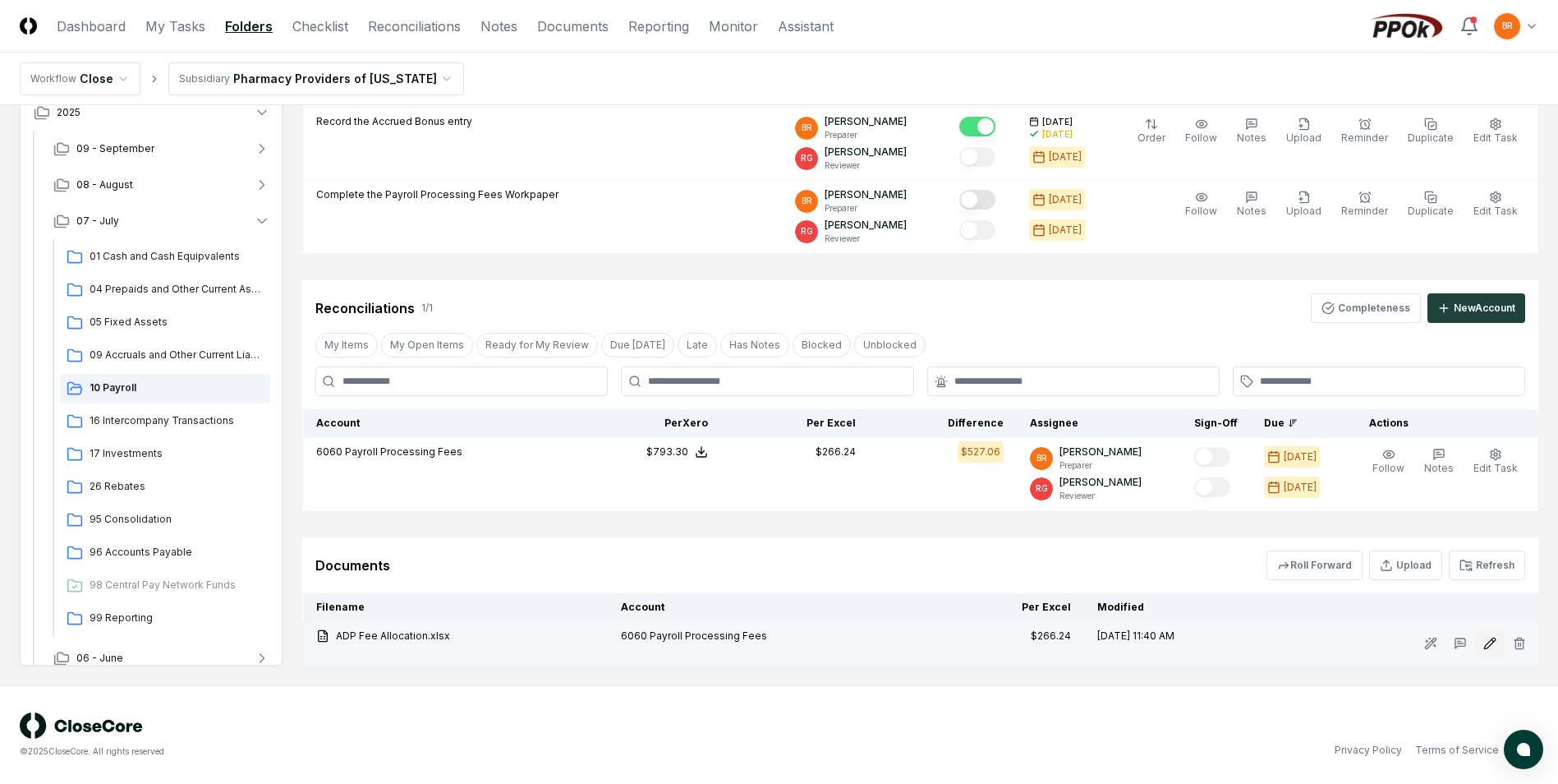
click at [1488, 646] on icon at bounding box center [1489, 642] width 13 height 13
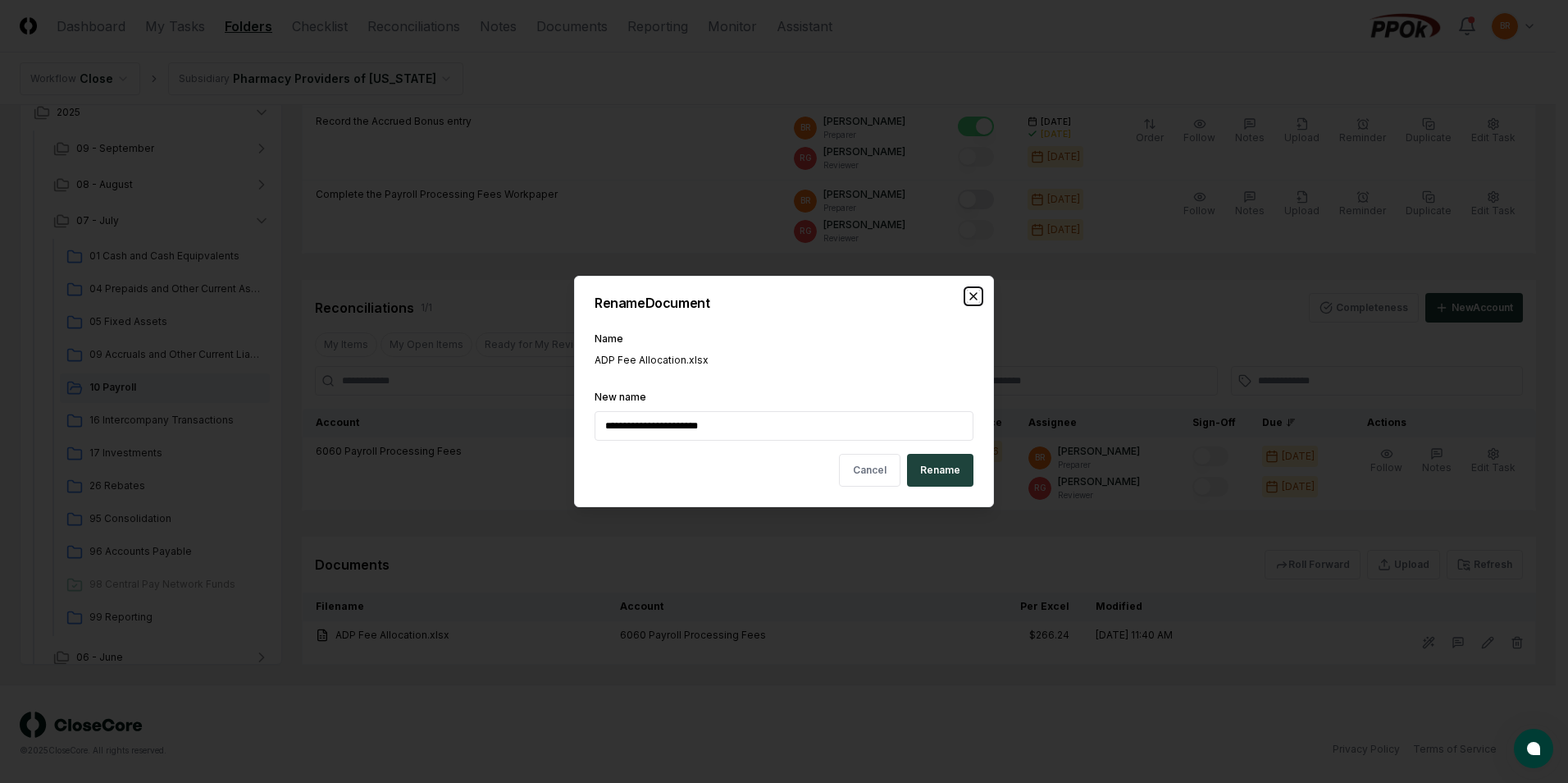
click at [974, 295] on icon "button" at bounding box center [973, 295] width 13 height 13
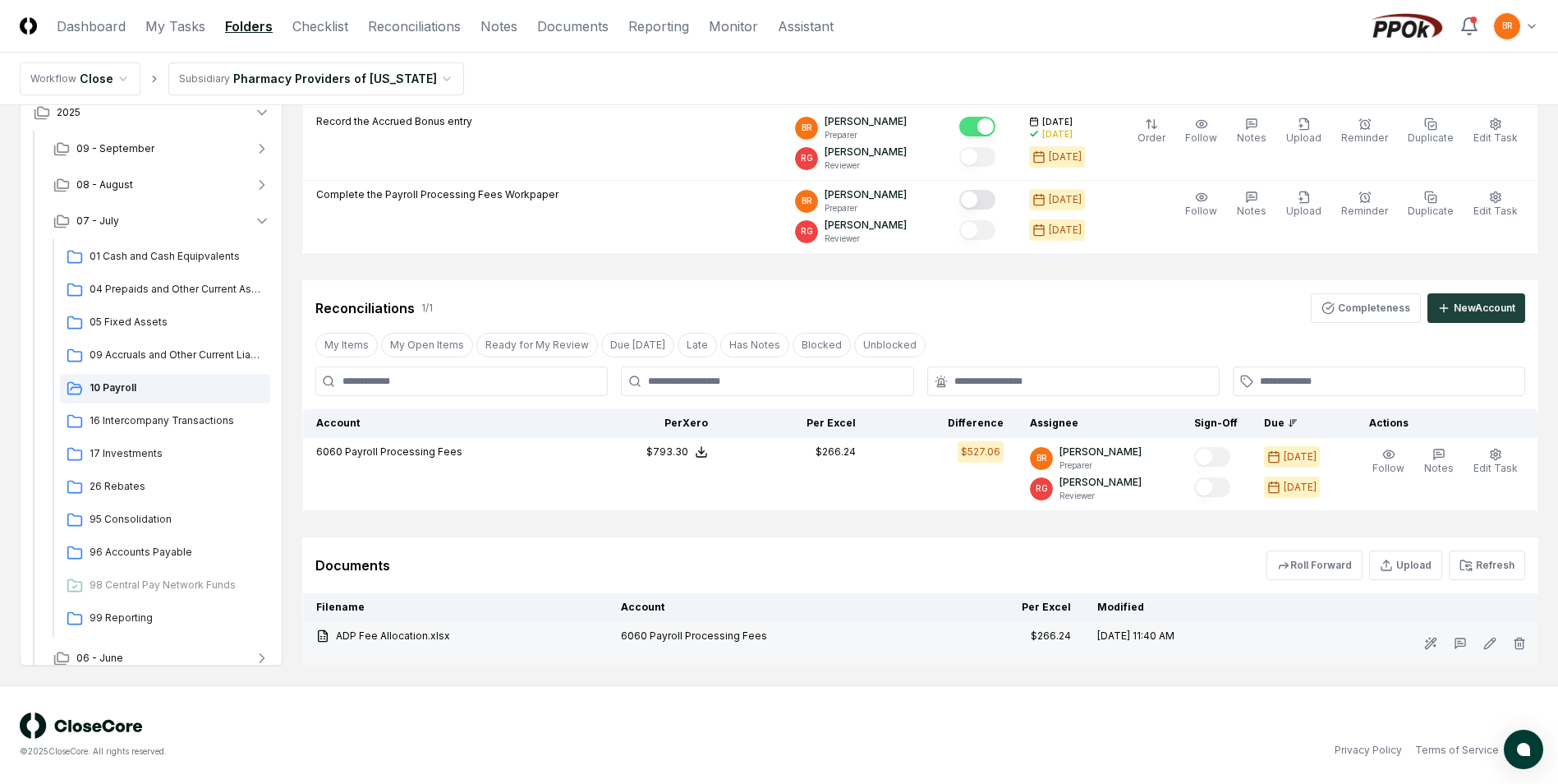
click at [325, 632] on icon at bounding box center [325, 632] width 3 height 3
click at [374, 635] on div "ADP Fee Allocation.xlsx" at bounding box center [455, 635] width 279 height 14
click at [404, 637] on div "ADP Fee Allocation.xlsx" at bounding box center [455, 635] width 279 height 14
click at [407, 636] on div "ADP Fee Allocation.xlsx" at bounding box center [455, 635] width 279 height 14
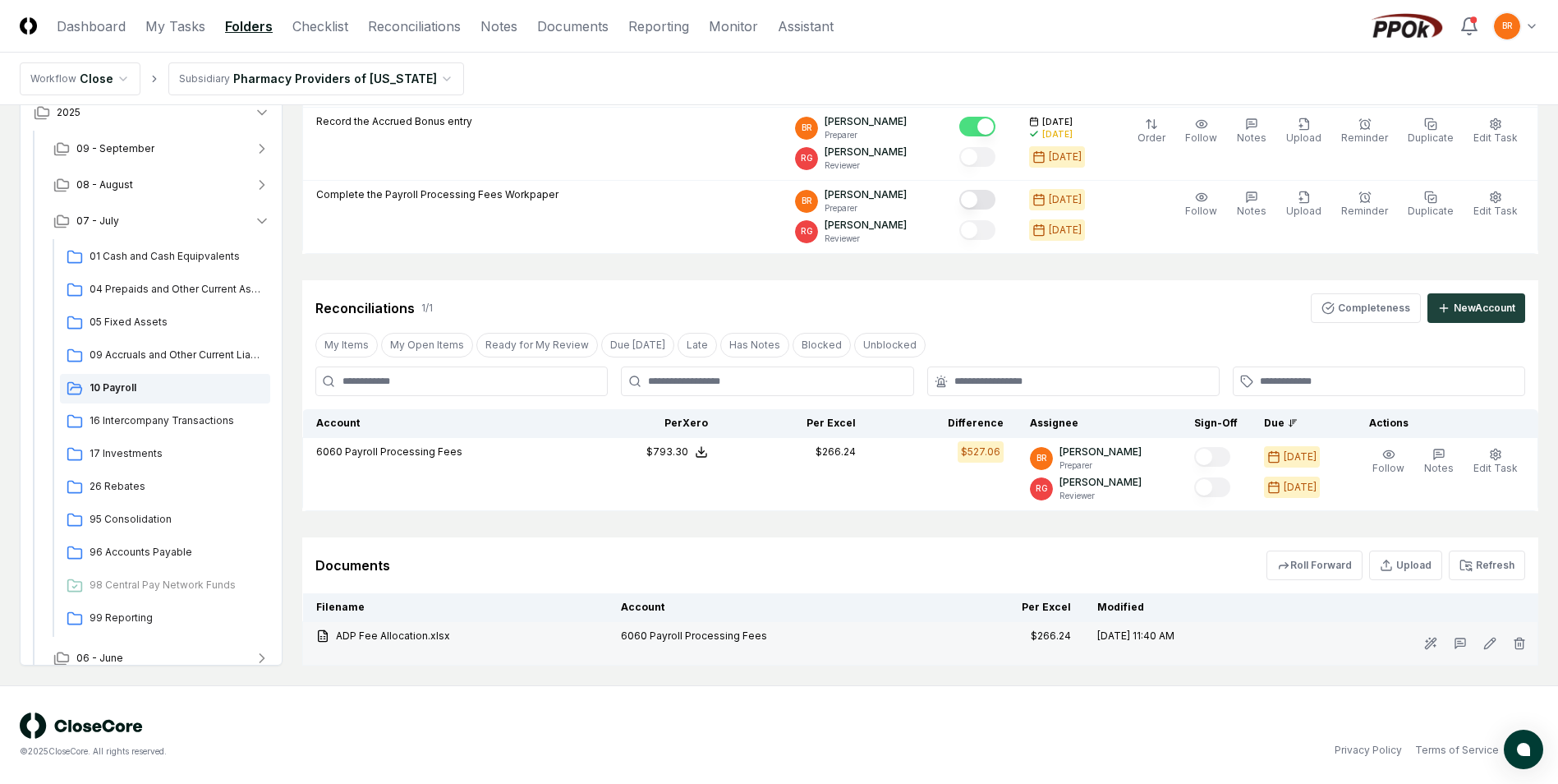
drag, startPoint x: 407, startPoint y: 636, endPoint x: 462, endPoint y: 637, distance: 55.0
click at [467, 635] on div "ADP Fee Allocation.xlsx" at bounding box center [455, 635] width 279 height 14
click at [460, 637] on div "ADP Fee Allocation.xlsx" at bounding box center [455, 635] width 279 height 14
click at [448, 641] on div "ADP Fee Allocation.xlsx" at bounding box center [455, 635] width 279 height 14
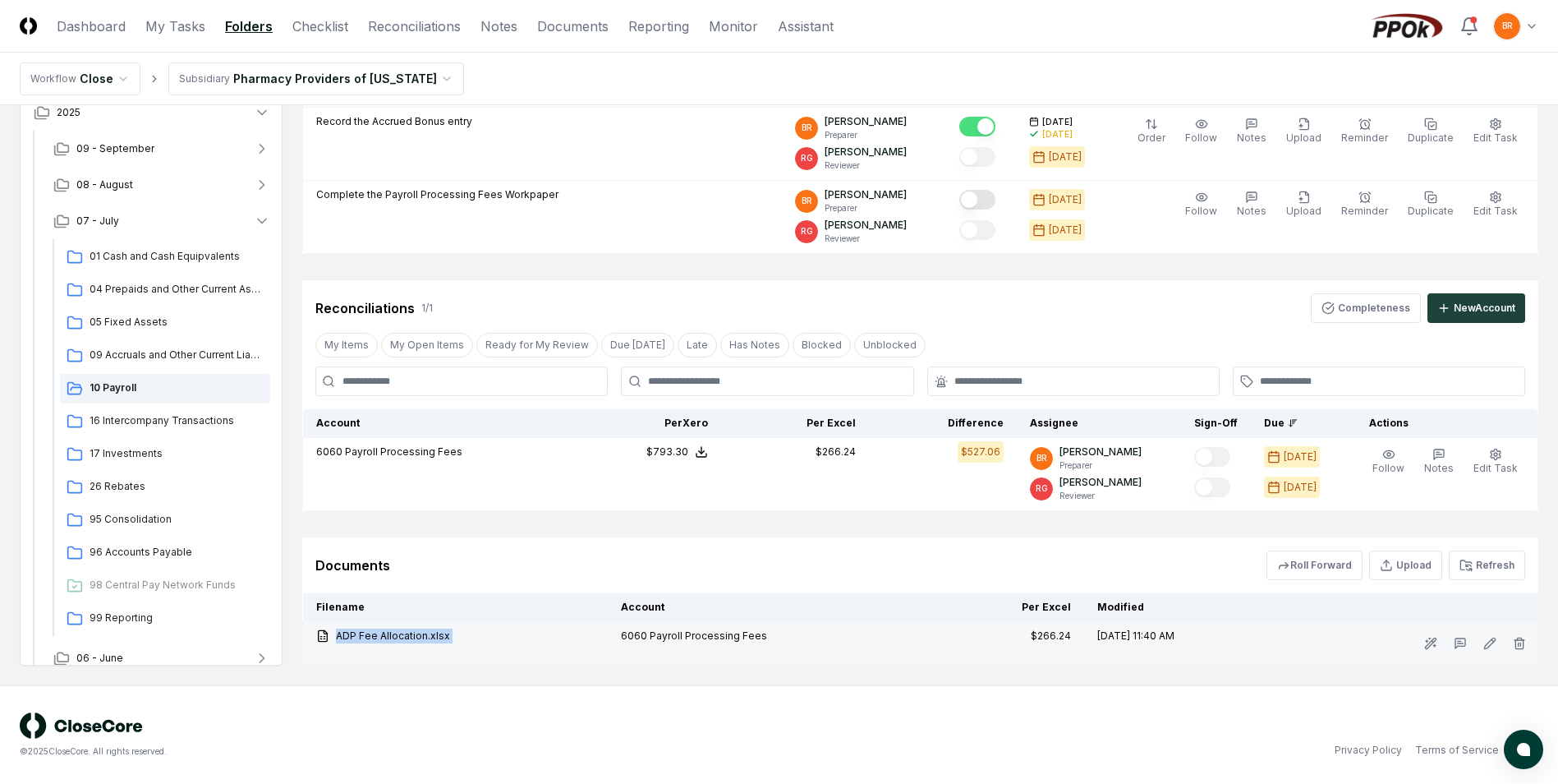
click at [448, 641] on div "ADP Fee Allocation.xlsx" at bounding box center [455, 635] width 279 height 14
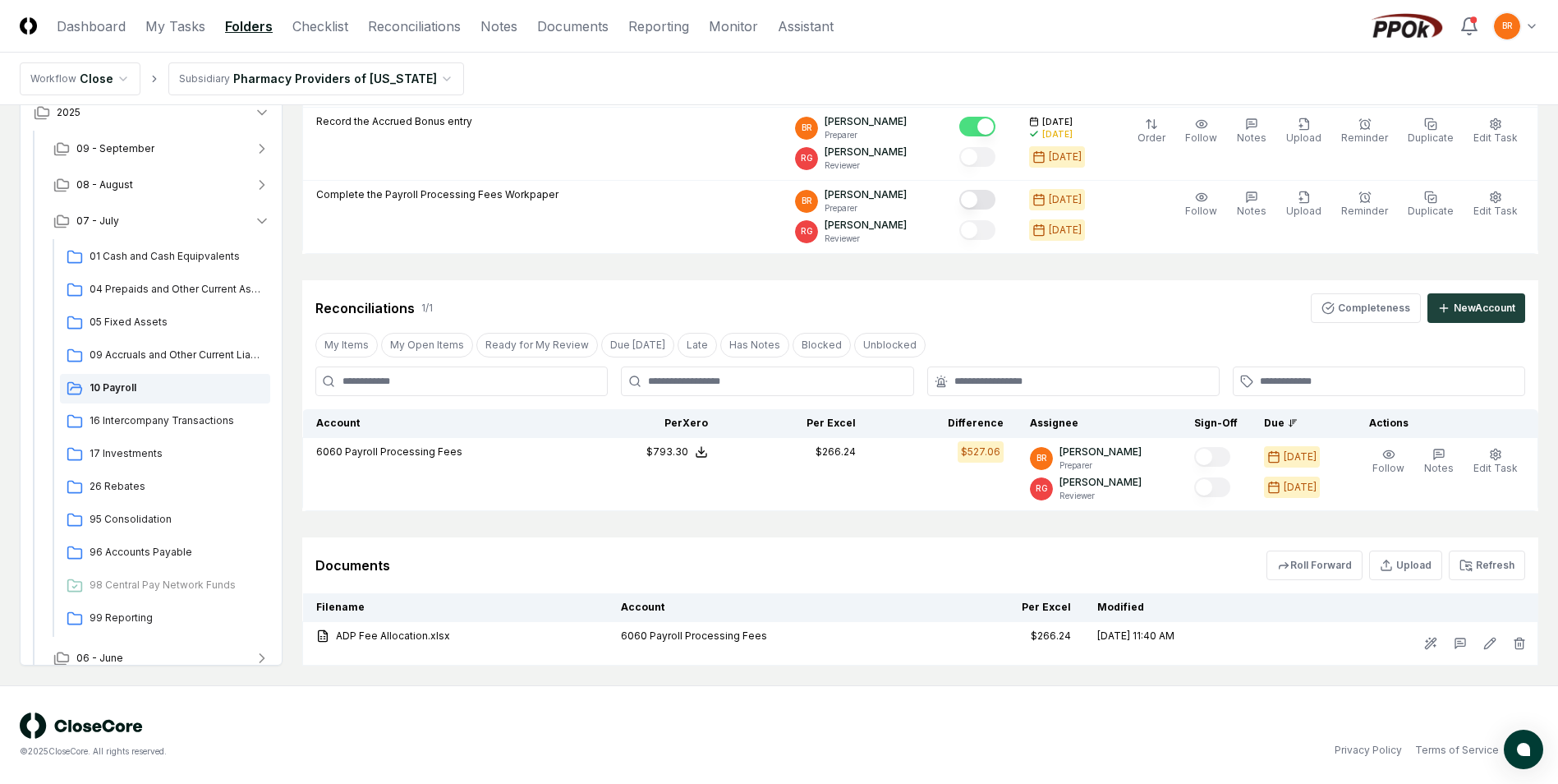
drag, startPoint x: 448, startPoint y: 641, endPoint x: 776, endPoint y: 714, distance: 336.0
click at [776, 714] on div "© 2025 CloseCore. All rights reserved." at bounding box center [399, 734] width 759 height 45
